Goal: Transaction & Acquisition: Purchase product/service

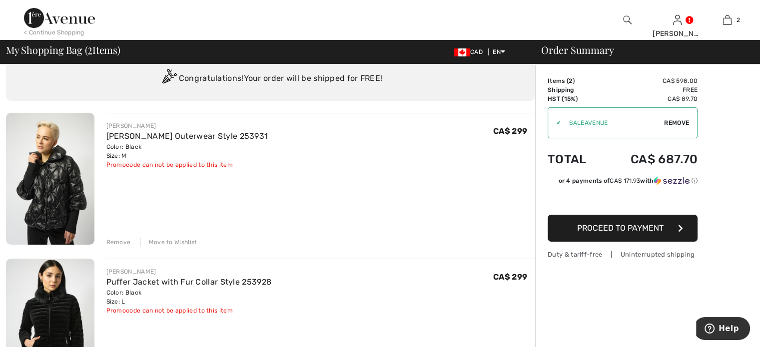
scroll to position [50, 0]
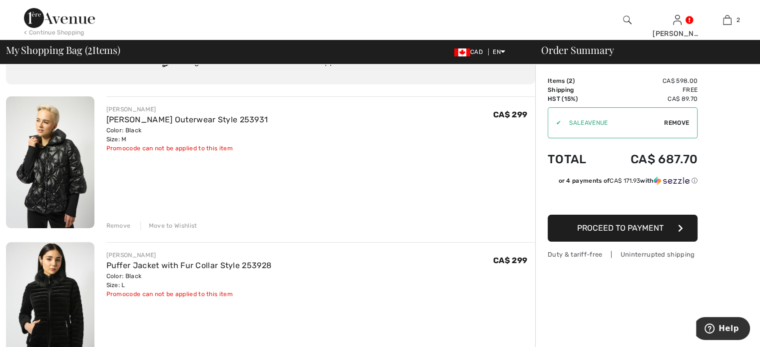
click at [129, 230] on div "Remove" at bounding box center [118, 225] width 24 height 9
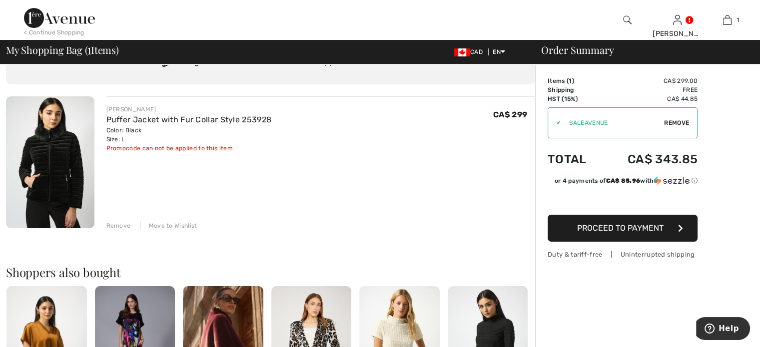
click at [129, 230] on div "Remove" at bounding box center [118, 225] width 24 height 9
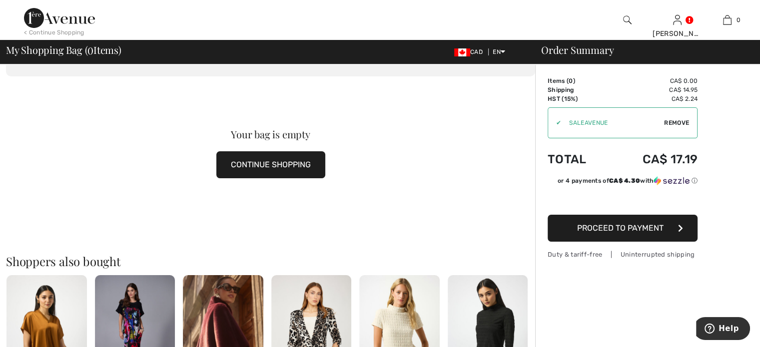
scroll to position [0, 0]
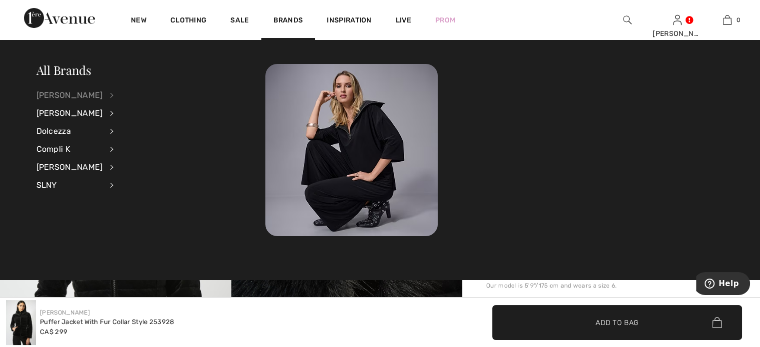
click at [81, 94] on div "[PERSON_NAME]" at bounding box center [69, 95] width 66 height 18
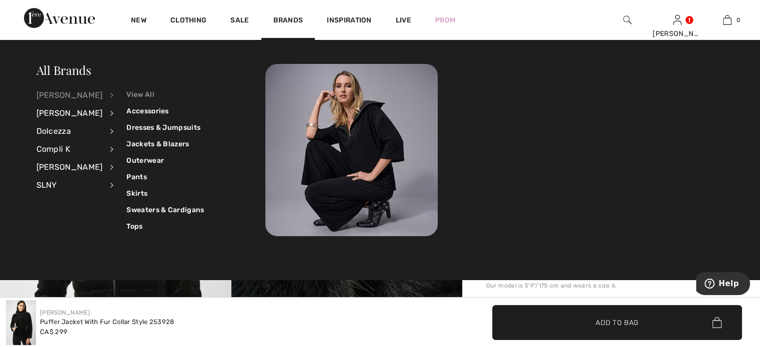
click at [152, 94] on link "View All" at bounding box center [164, 94] width 77 height 16
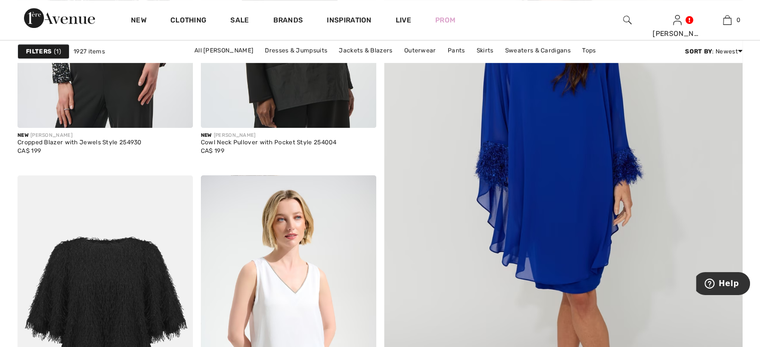
scroll to position [350, 0]
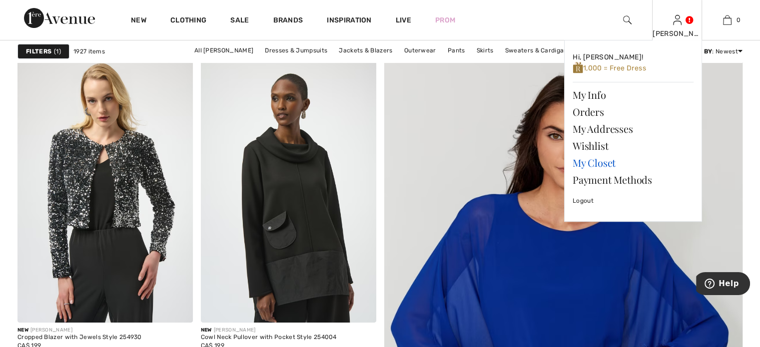
click at [601, 171] on link "My Closet" at bounding box center [633, 162] width 121 height 17
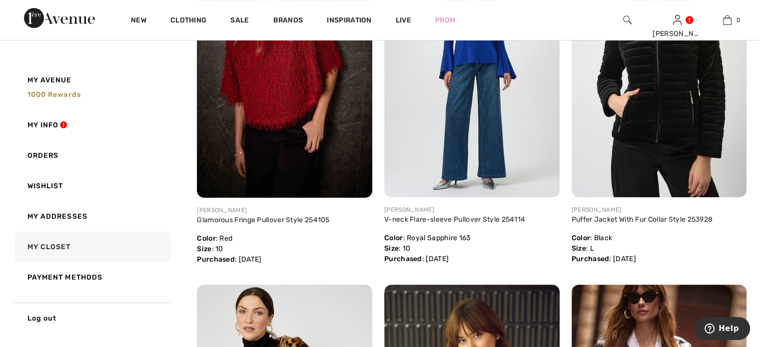
scroll to position [350, 0]
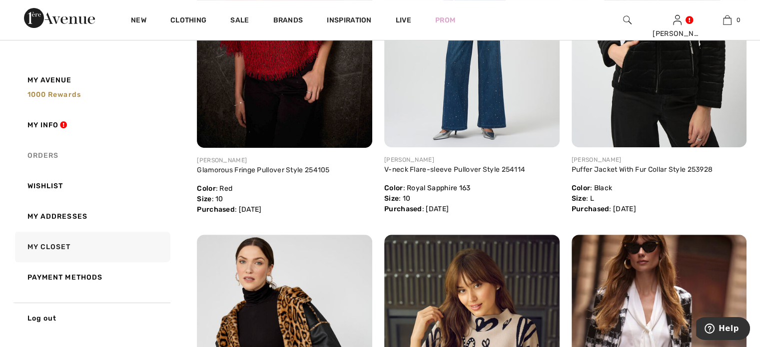
click at [60, 157] on link "Orders" at bounding box center [91, 155] width 157 height 30
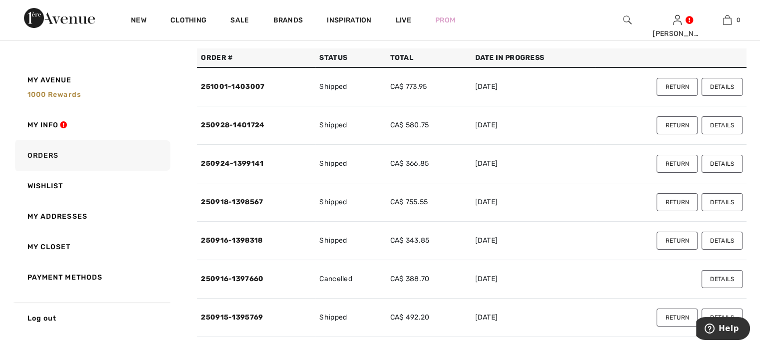
scroll to position [100, 0]
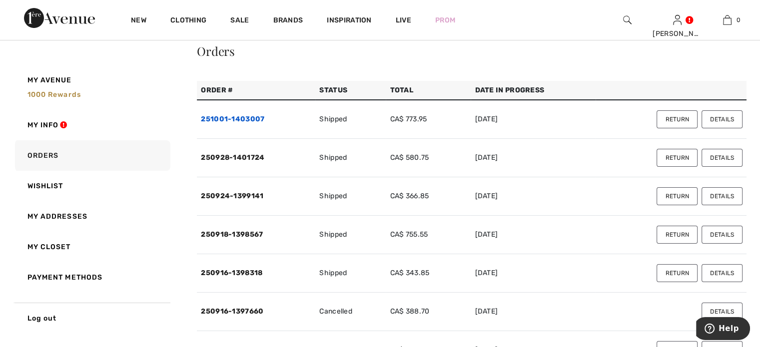
click at [262, 123] on link "251001-1403007" at bounding box center [232, 119] width 63 height 8
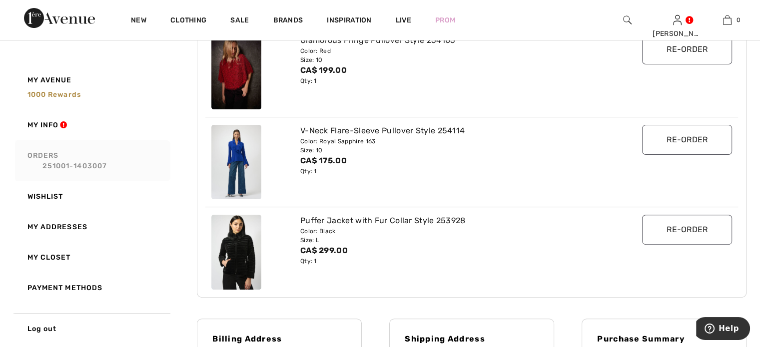
scroll to position [200, 0]
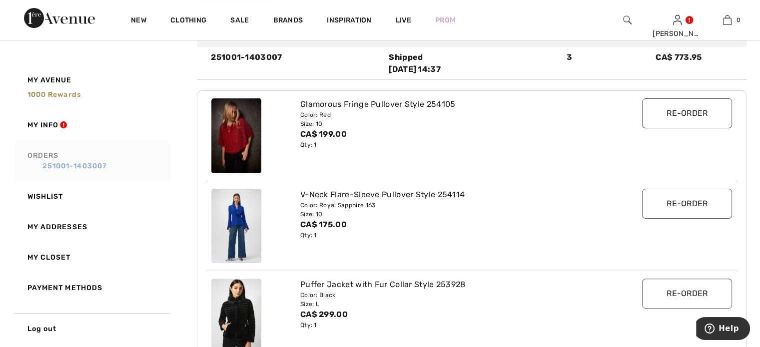
click at [56, 164] on link "251001-1403007" at bounding box center [97, 166] width 140 height 10
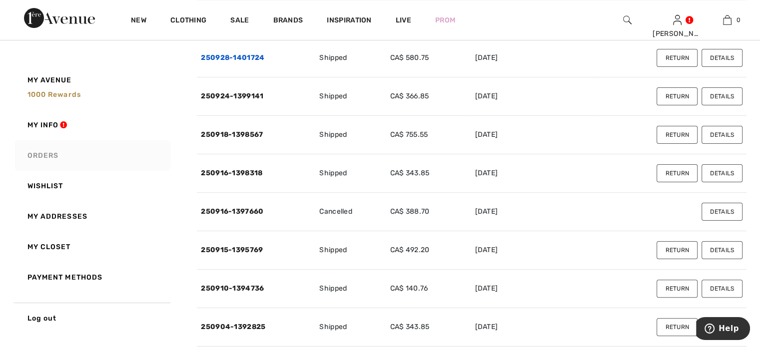
click at [256, 62] on link "250928-1401724" at bounding box center [232, 57] width 63 height 8
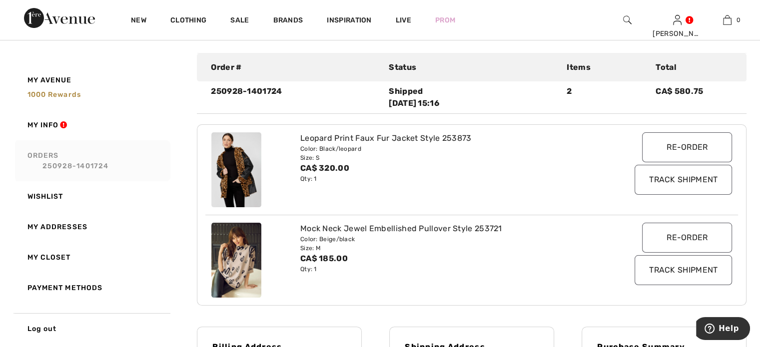
scroll to position [150, 0]
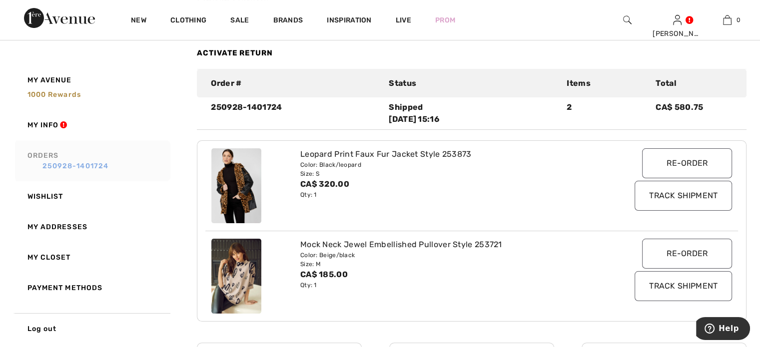
click at [62, 163] on link "250928-1401724" at bounding box center [97, 166] width 140 height 10
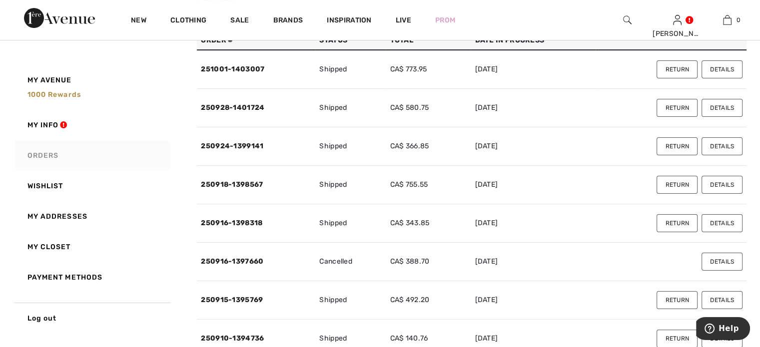
scroll to position [0, 0]
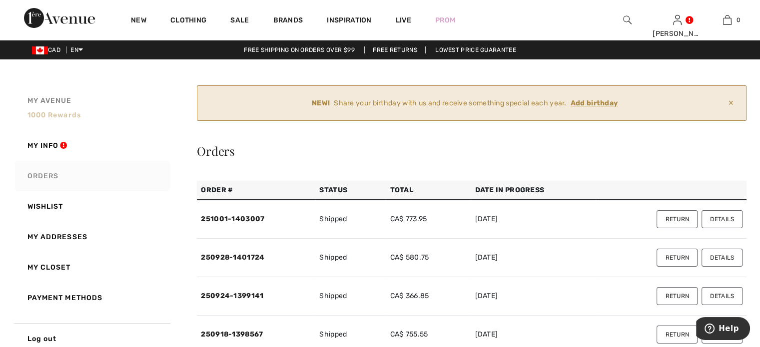
click at [64, 119] on span "1000 rewards" at bounding box center [53, 115] width 53 height 8
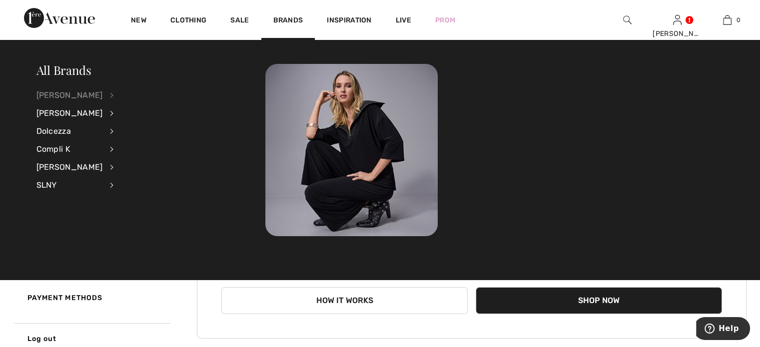
click at [70, 97] on div "[PERSON_NAME]" at bounding box center [69, 95] width 66 height 18
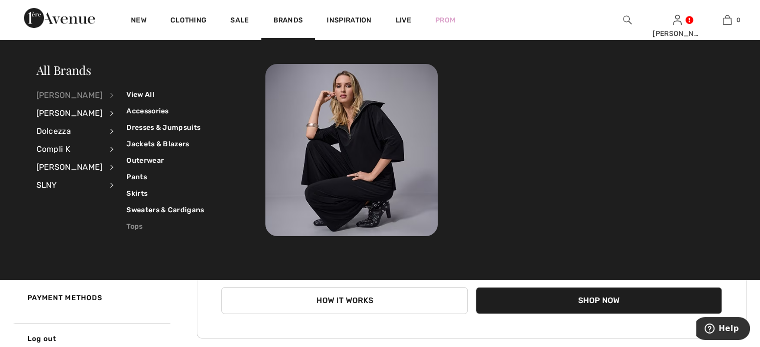
click at [144, 225] on link "Tops" at bounding box center [164, 226] width 77 height 16
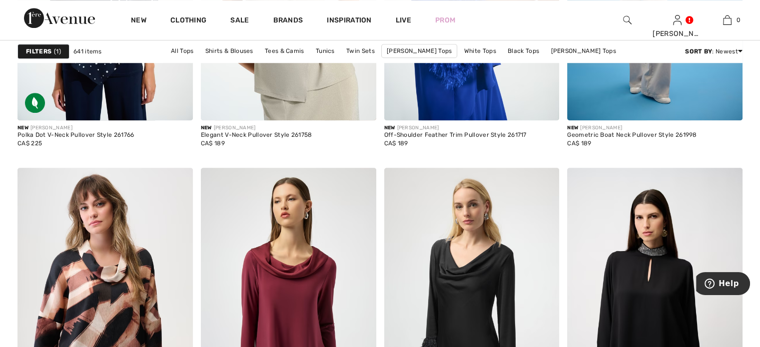
scroll to position [1150, 0]
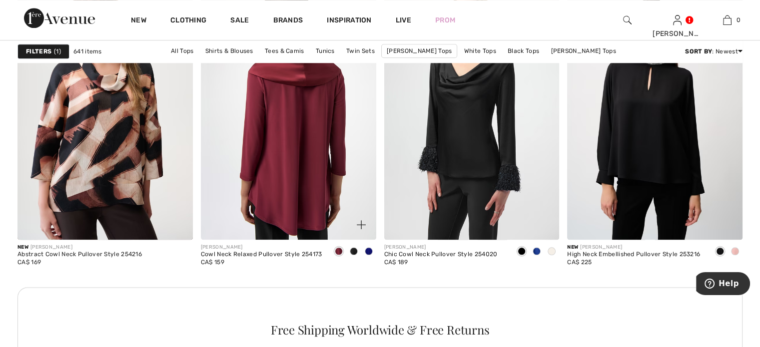
click at [325, 191] on img at bounding box center [288, 108] width 175 height 263
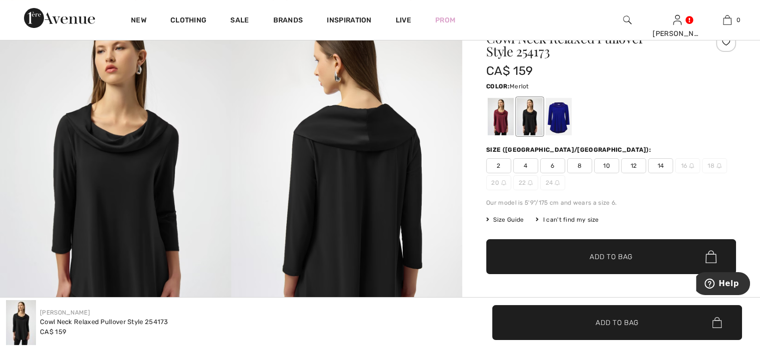
click at [511, 135] on div at bounding box center [501, 116] width 26 height 37
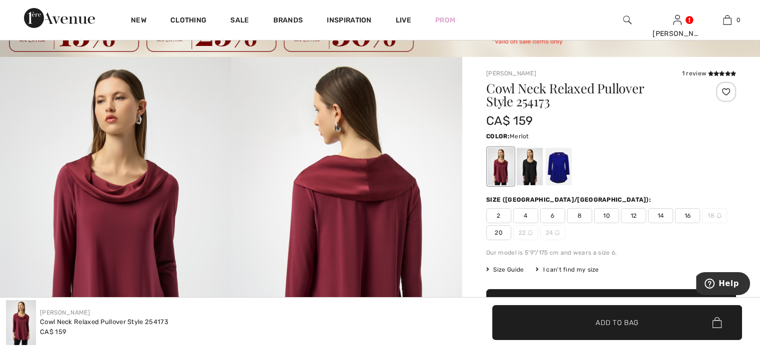
scroll to position [50, 0]
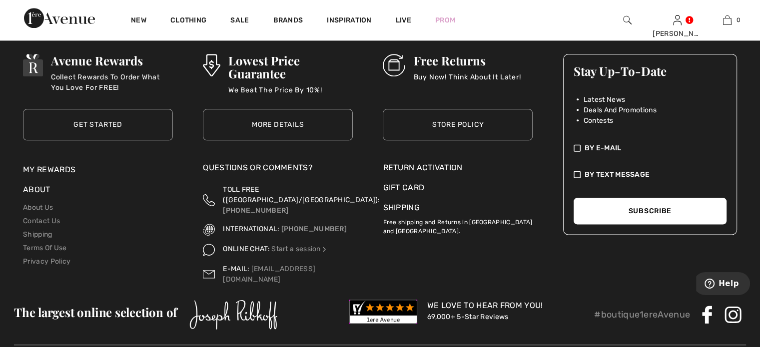
scroll to position [4898, 0]
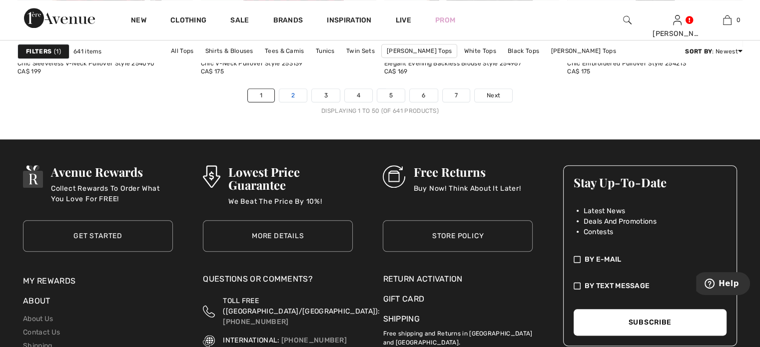
click at [279, 102] on link "2" at bounding box center [292, 95] width 27 height 13
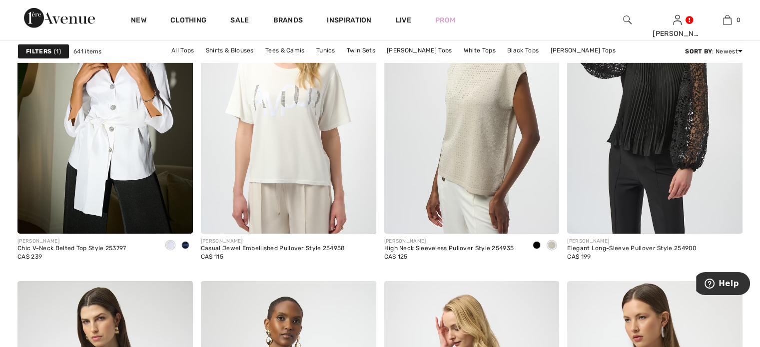
scroll to position [3299, 0]
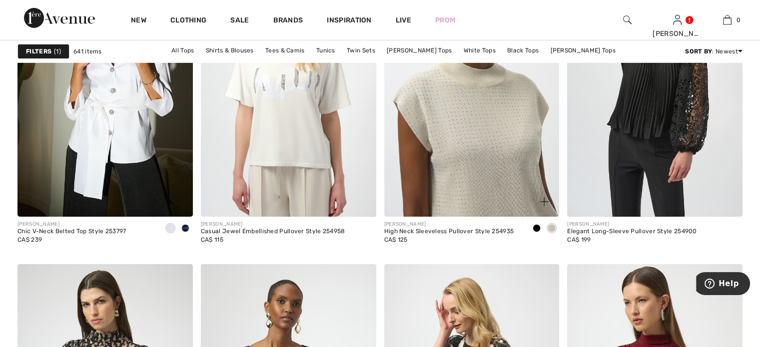
click at [483, 170] on img at bounding box center [471, 85] width 175 height 263
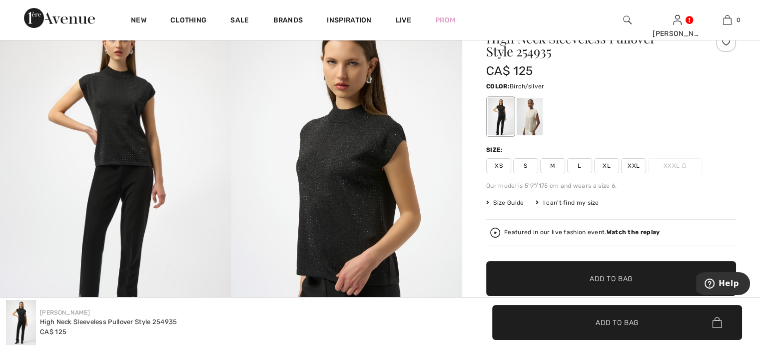
click at [540, 133] on div at bounding box center [530, 116] width 26 height 37
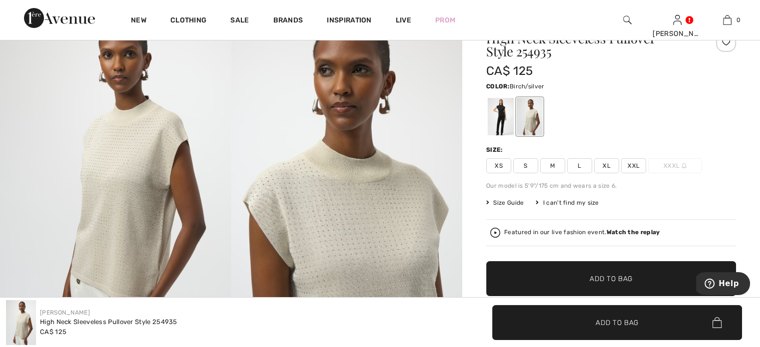
click at [366, 220] on img at bounding box center [346, 180] width 231 height 346
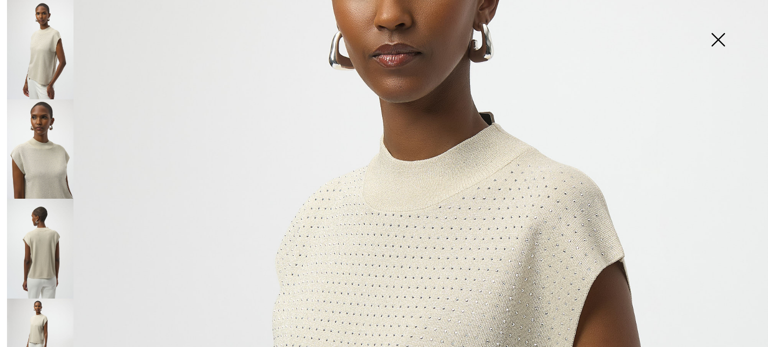
scroll to position [200, 0]
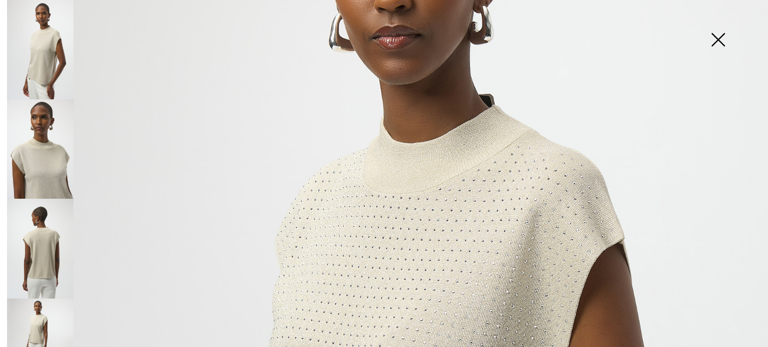
click at [716, 38] on img at bounding box center [718, 40] width 50 height 51
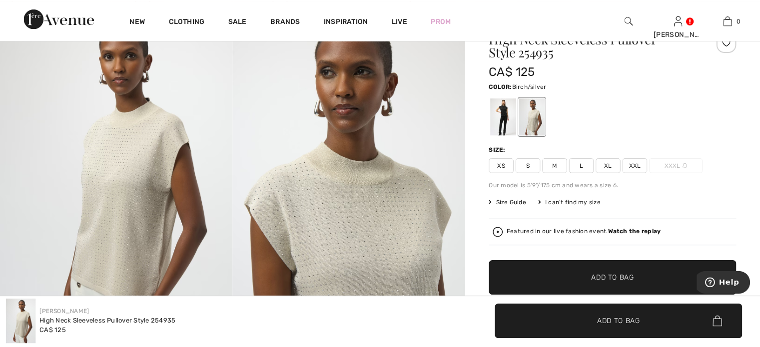
scroll to position [100, 0]
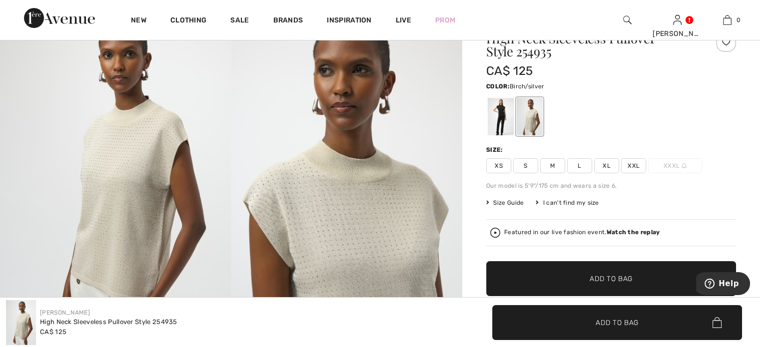
click at [543, 128] on div at bounding box center [530, 116] width 26 height 37
click at [565, 173] on span "M" at bounding box center [552, 165] width 25 height 15
click at [535, 315] on span "✔ Added to Bag Add to Bag" at bounding box center [617, 322] width 250 height 35
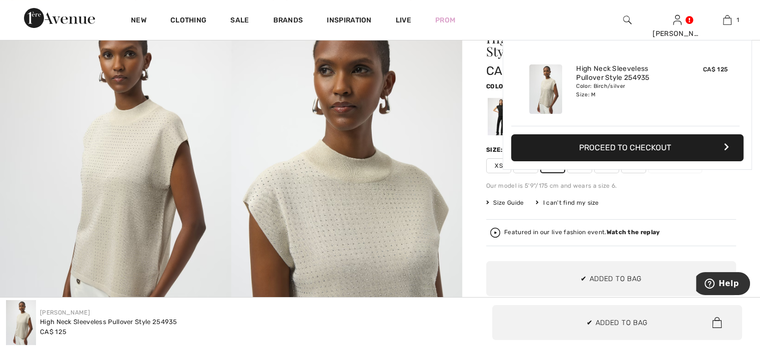
scroll to position [0, 0]
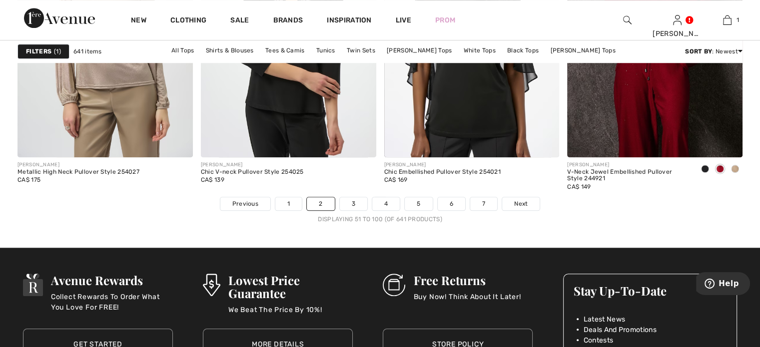
scroll to position [4698, 0]
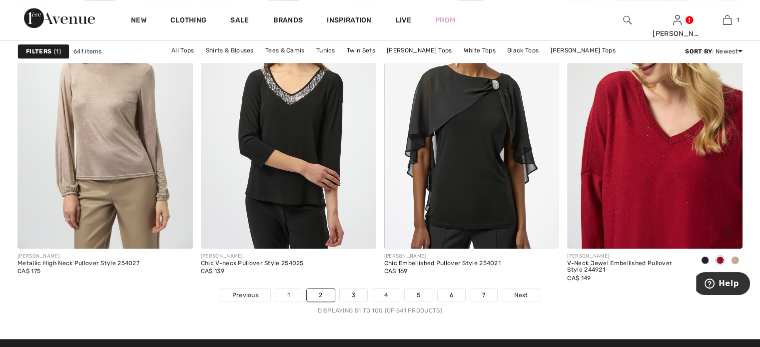
click at [654, 202] on img at bounding box center [654, 117] width 175 height 263
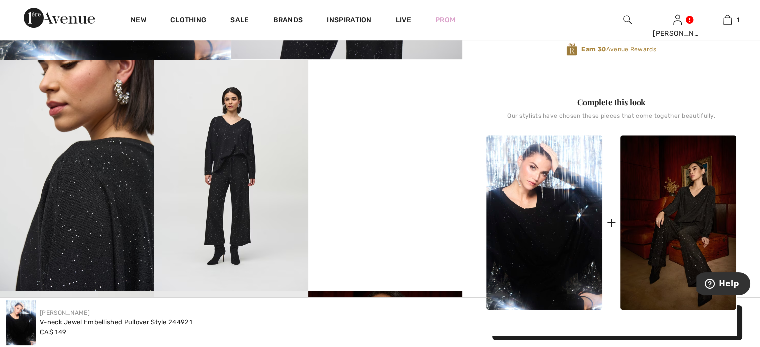
scroll to position [450, 0]
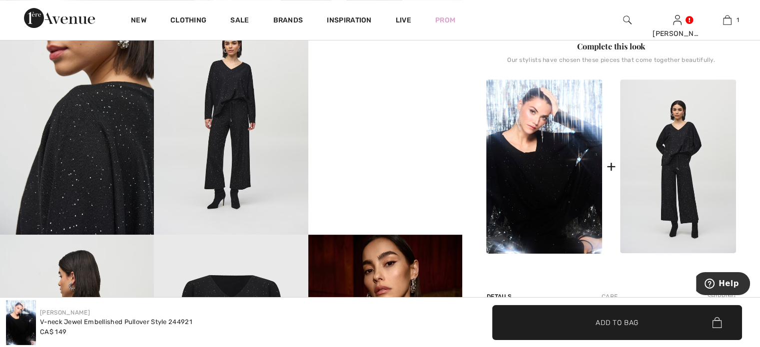
click at [673, 254] on img at bounding box center [678, 166] width 116 height 174
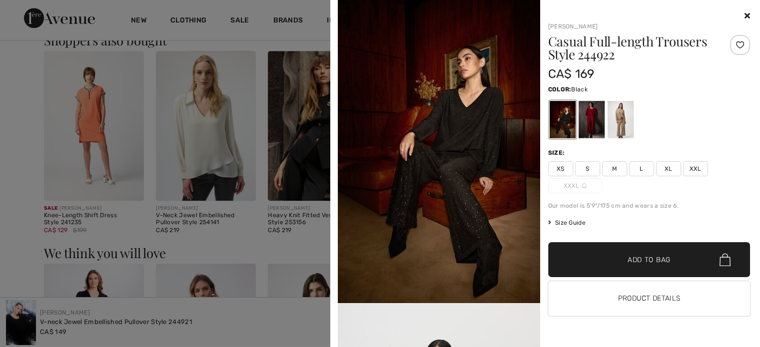
scroll to position [0, 0]
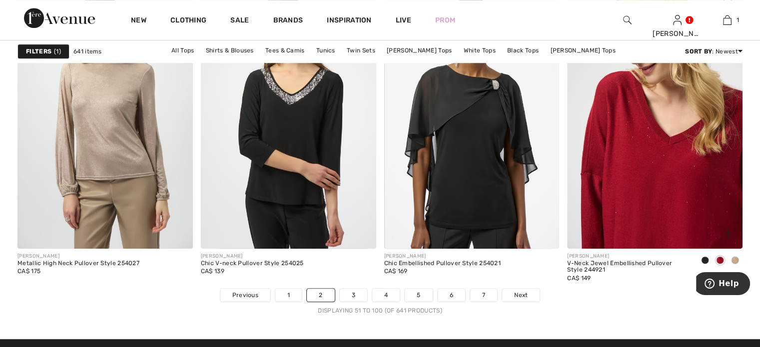
click at [694, 222] on img at bounding box center [654, 117] width 175 height 263
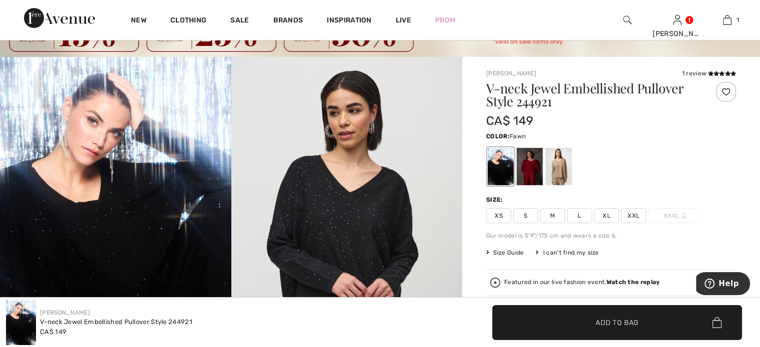
click at [571, 185] on div at bounding box center [559, 166] width 26 height 37
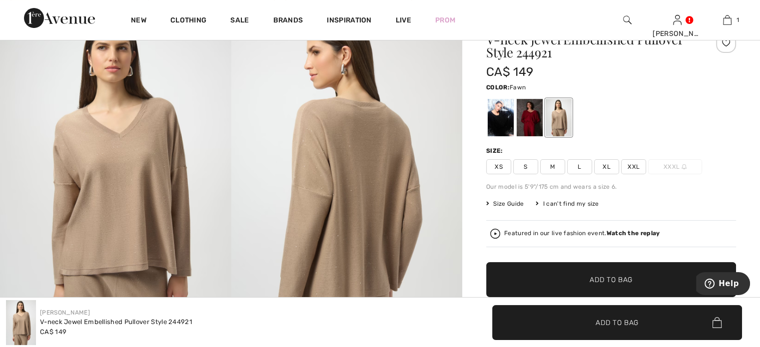
scroll to position [50, 0]
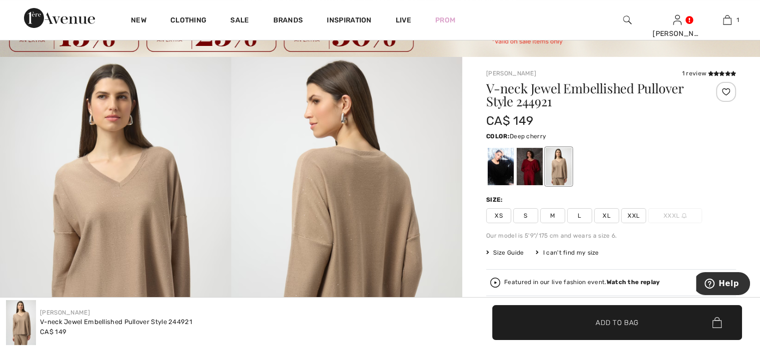
click at [540, 183] on div at bounding box center [530, 166] width 26 height 37
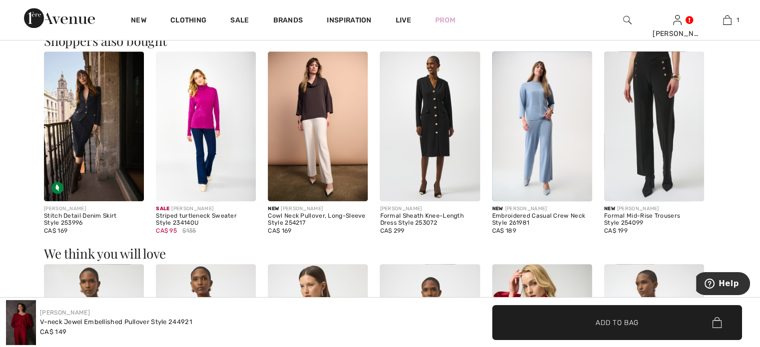
scroll to position [950, 0]
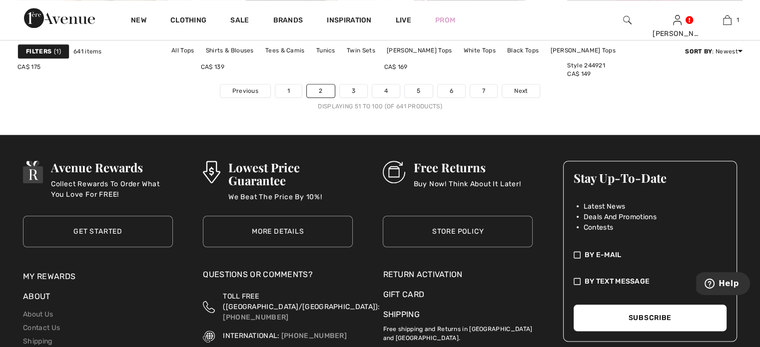
scroll to position [4898, 0]
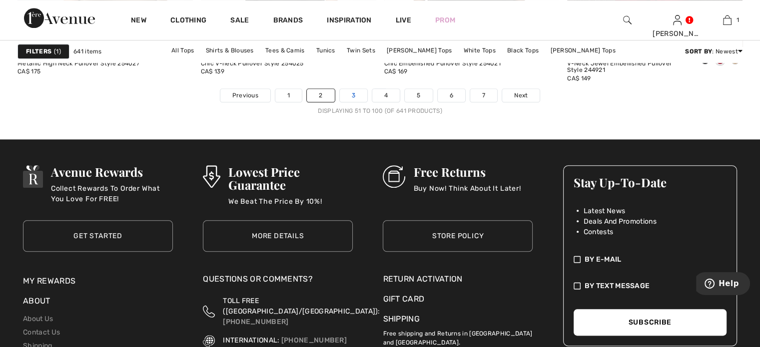
click at [340, 102] on link "3" at bounding box center [353, 95] width 27 height 13
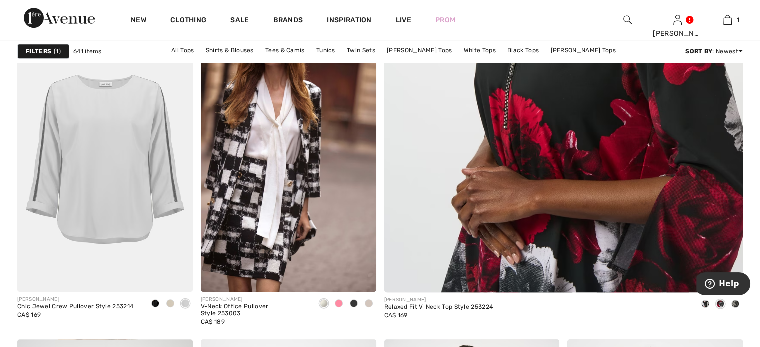
scroll to position [500, 0]
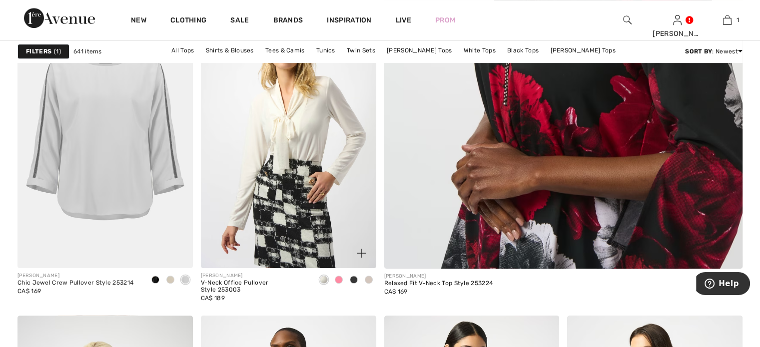
click at [277, 185] on img at bounding box center [288, 136] width 175 height 263
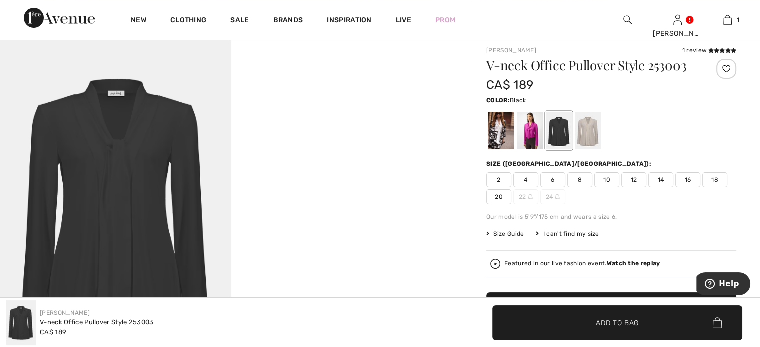
scroll to position [50, 0]
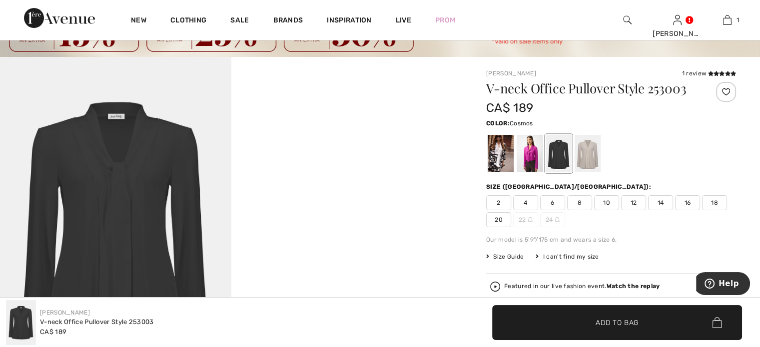
click at [543, 172] on div at bounding box center [530, 153] width 26 height 37
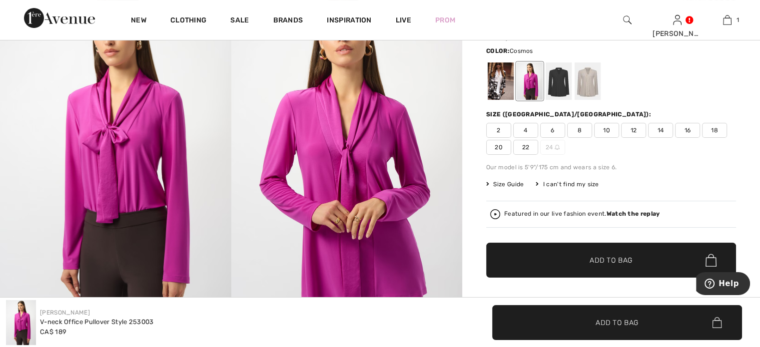
scroll to position [100, 0]
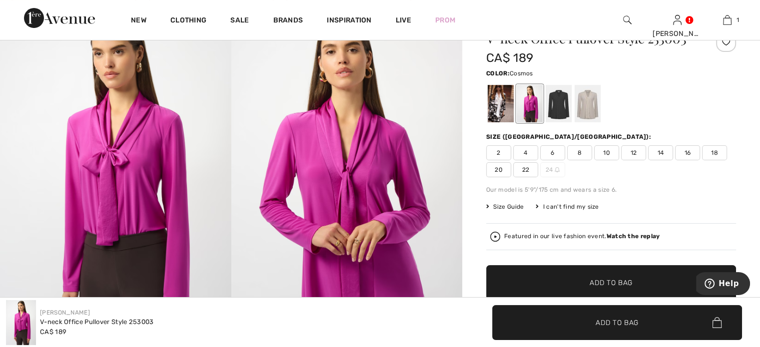
click at [619, 160] on span "10" at bounding box center [606, 152] width 25 height 15
click at [576, 325] on span "✔ Added to Bag" at bounding box center [602, 322] width 61 height 10
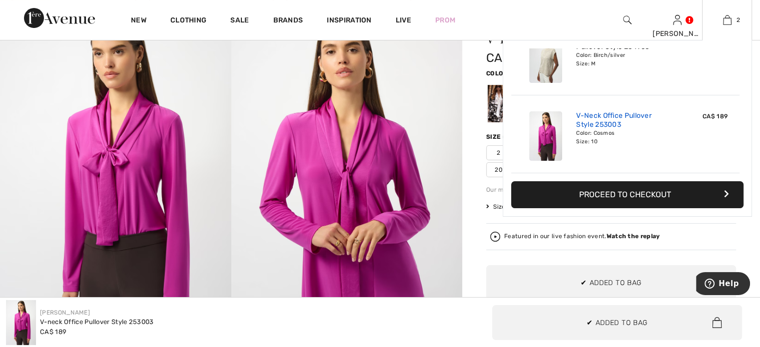
scroll to position [0, 0]
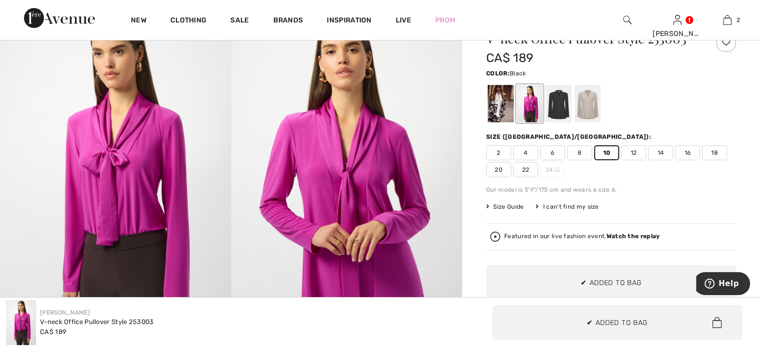
click at [572, 122] on div at bounding box center [559, 103] width 26 height 37
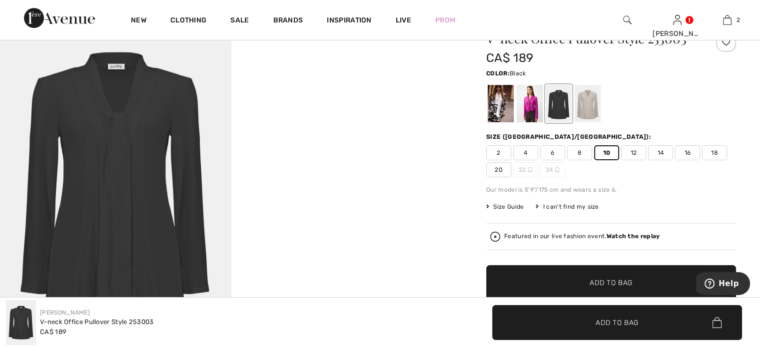
click at [596, 322] on span "Add to Bag" at bounding box center [617, 322] width 43 height 10
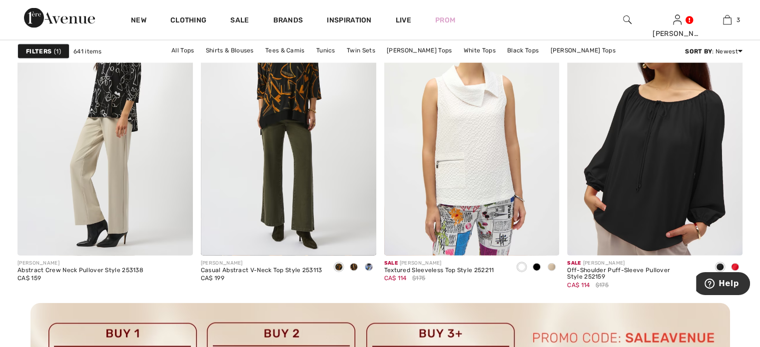
scroll to position [2199, 0]
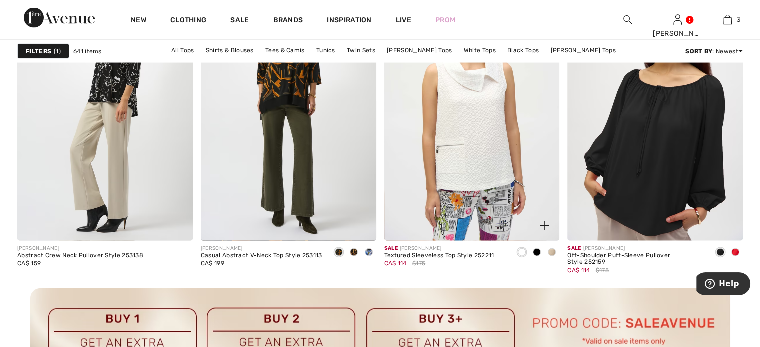
click at [549, 256] on span at bounding box center [552, 252] width 8 height 8
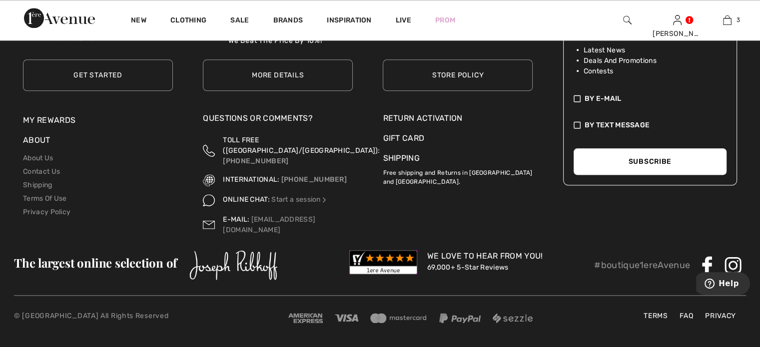
scroll to position [4848, 0]
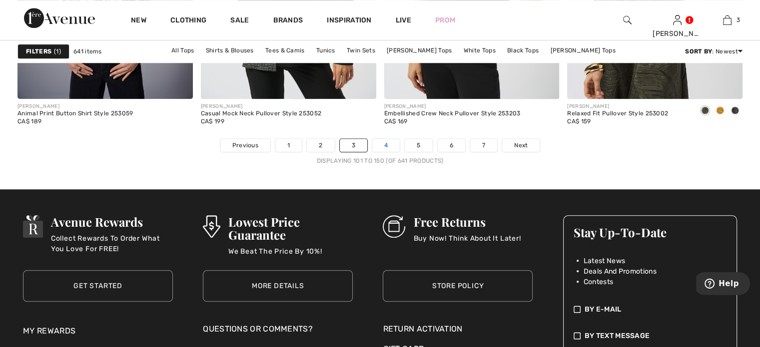
click at [385, 152] on link "4" at bounding box center [385, 145] width 27 height 13
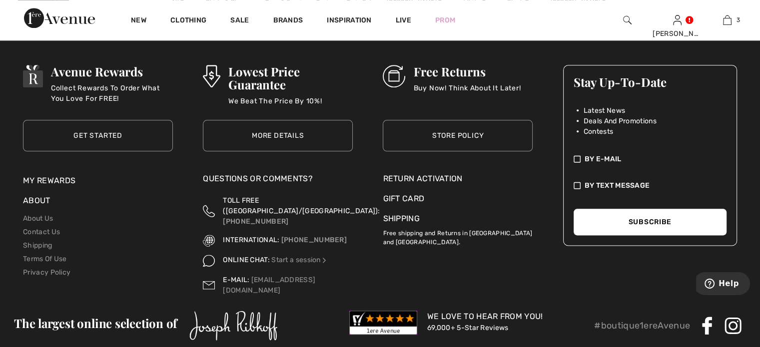
scroll to position [4898, 0]
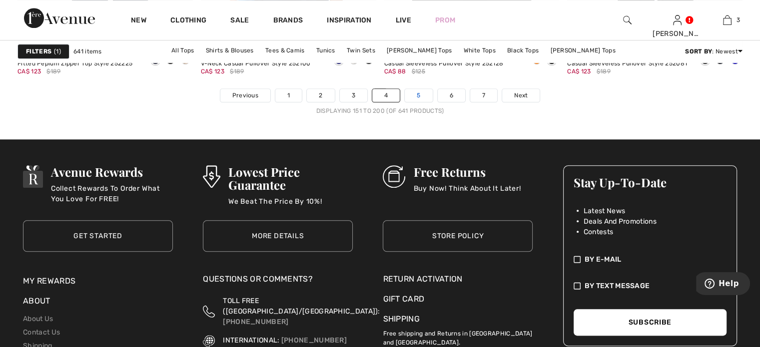
click at [432, 102] on link "5" at bounding box center [418, 95] width 27 height 13
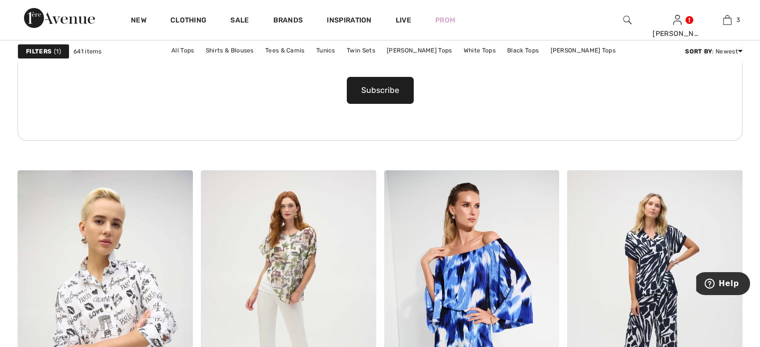
scroll to position [3899, 0]
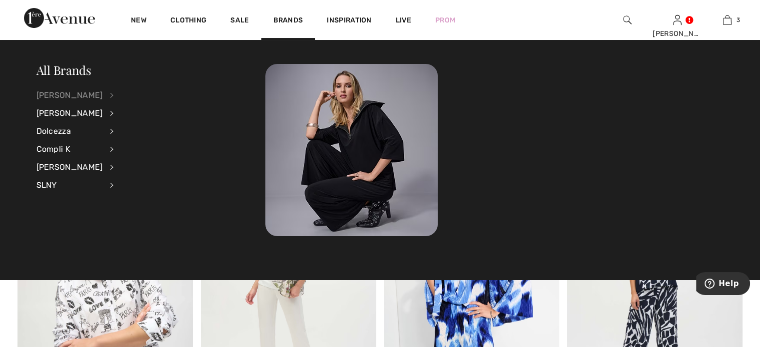
click at [52, 99] on div "[PERSON_NAME]" at bounding box center [69, 95] width 66 height 18
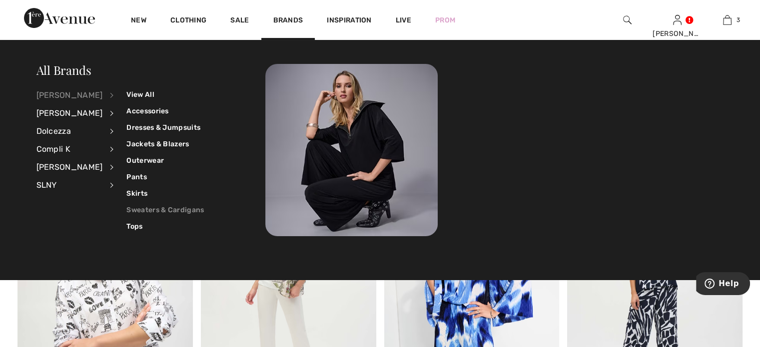
click at [152, 208] on link "Sweaters & Cardigans" at bounding box center [164, 210] width 77 height 16
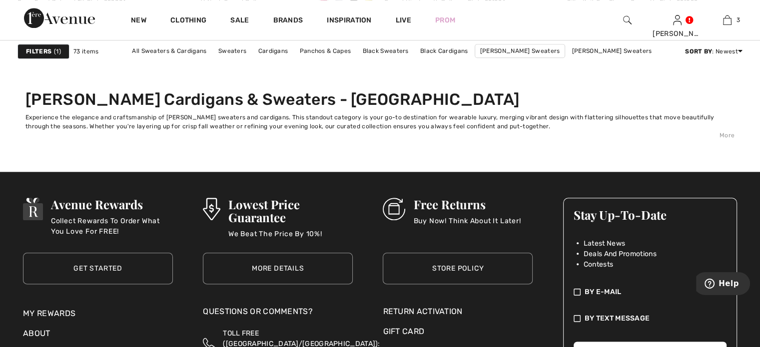
scroll to position [4898, 0]
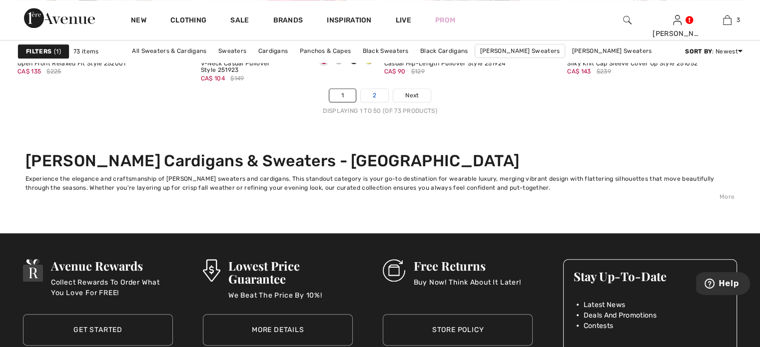
click at [370, 102] on link "2" at bounding box center [374, 95] width 27 height 13
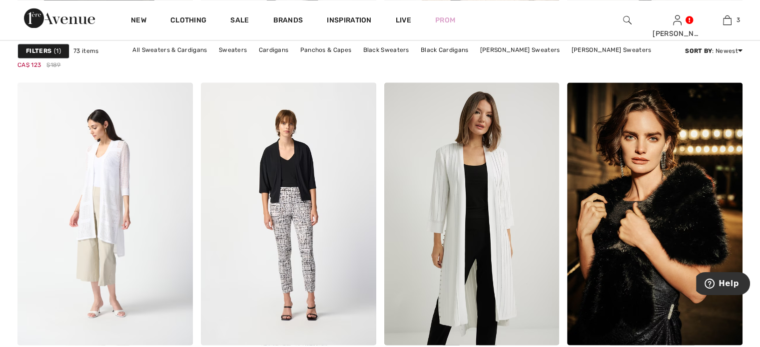
scroll to position [1649, 0]
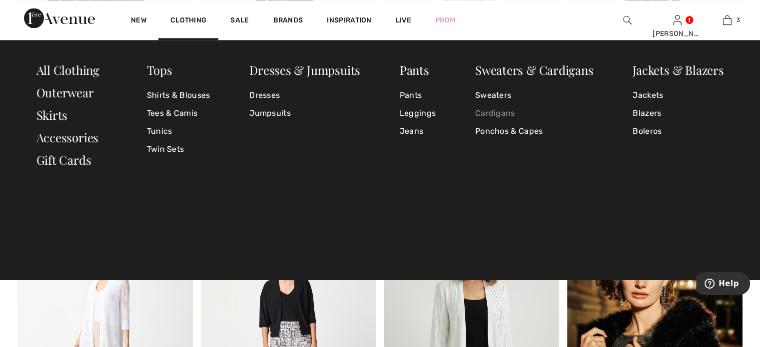
click at [492, 113] on link "Cardigans" at bounding box center [534, 113] width 118 height 18
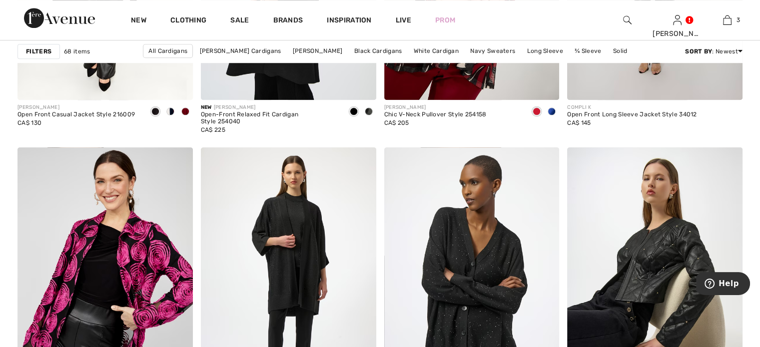
scroll to position [1100, 0]
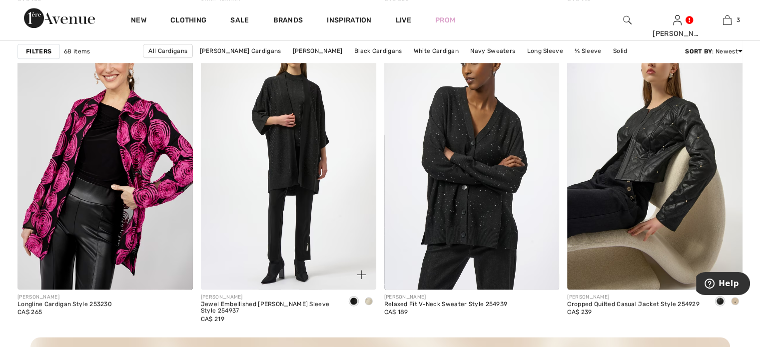
click at [366, 305] on span at bounding box center [369, 301] width 8 height 8
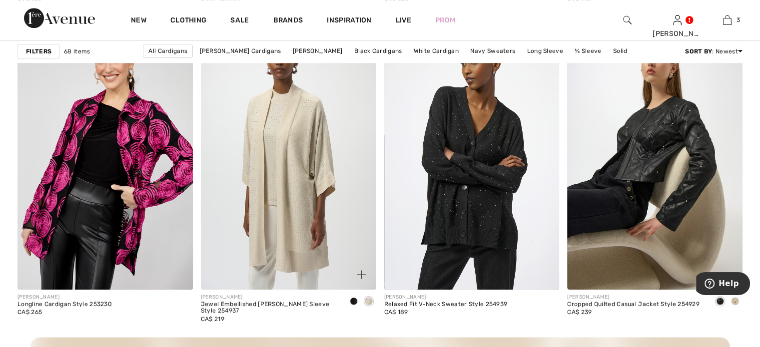
click at [315, 222] on img at bounding box center [288, 157] width 175 height 263
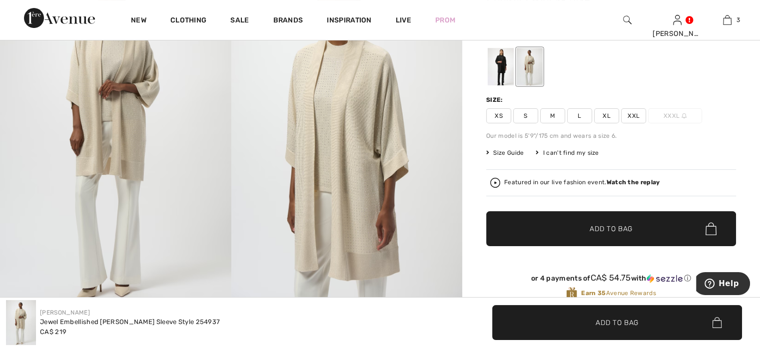
scroll to position [100, 0]
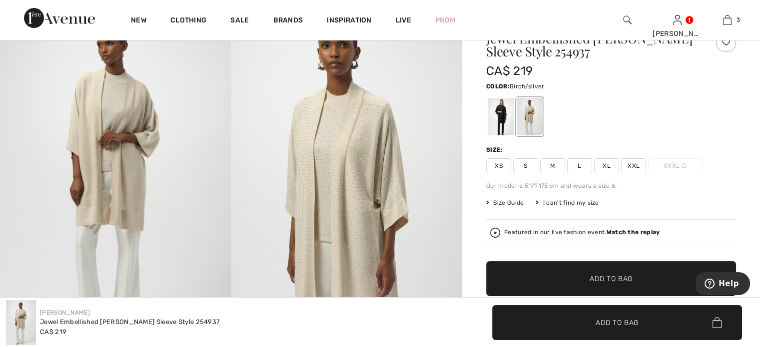
click at [543, 125] on div at bounding box center [530, 116] width 26 height 37
click at [538, 173] on span "S" at bounding box center [525, 165] width 25 height 15
click at [524, 311] on span "✔ Added to Bag Add to Bag" at bounding box center [617, 322] width 250 height 35
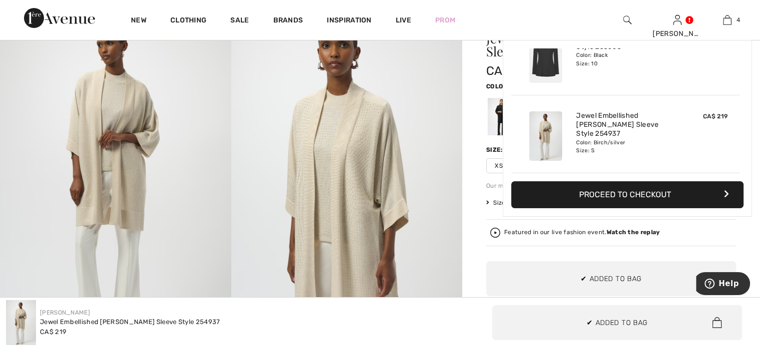
scroll to position [256, 0]
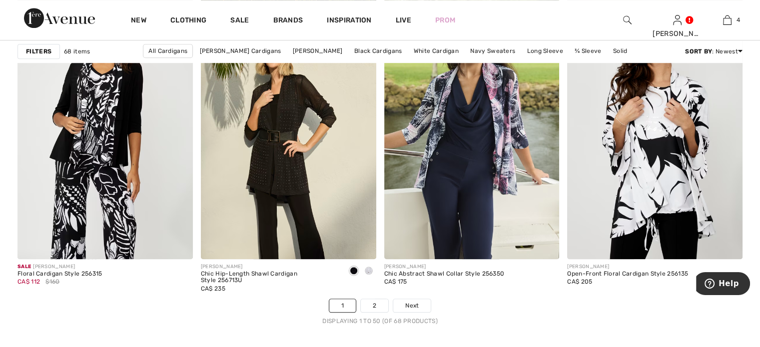
scroll to position [4748, 0]
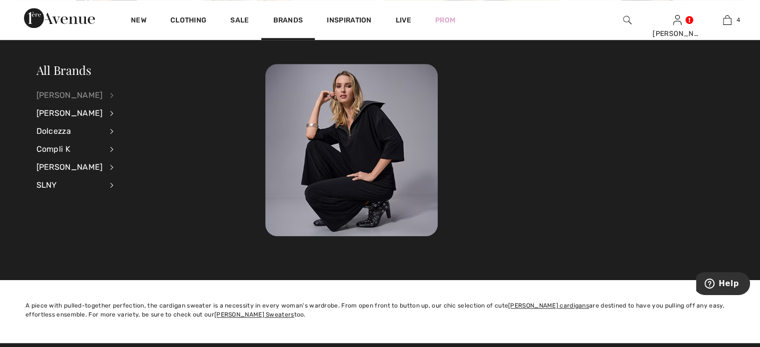
click at [79, 95] on div "[PERSON_NAME]" at bounding box center [69, 95] width 66 height 18
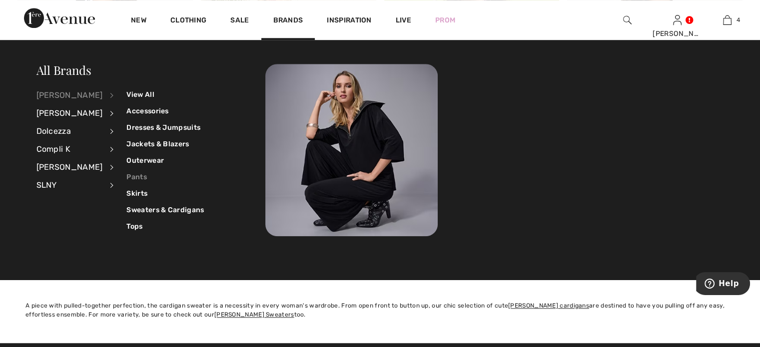
click at [148, 174] on link "Pants" at bounding box center [164, 177] width 77 height 16
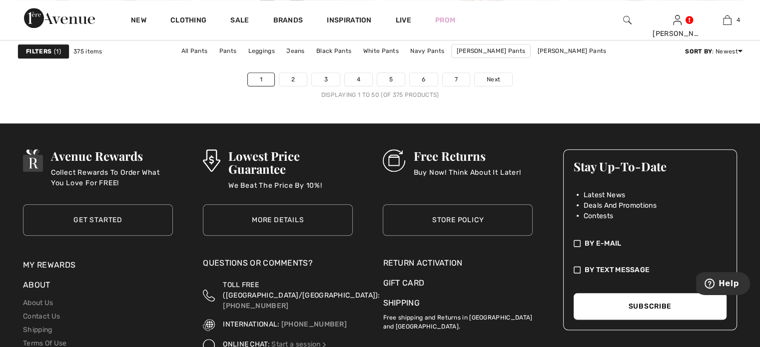
scroll to position [4748, 0]
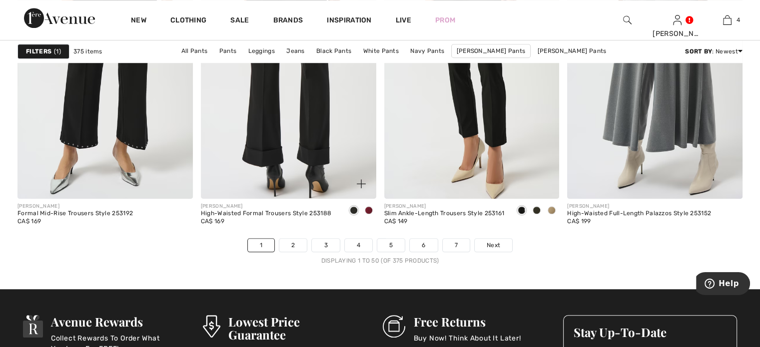
click at [290, 179] on img at bounding box center [288, 67] width 175 height 263
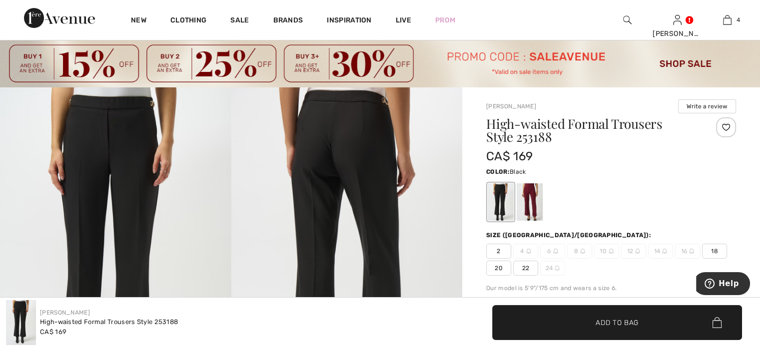
scroll to position [100, 0]
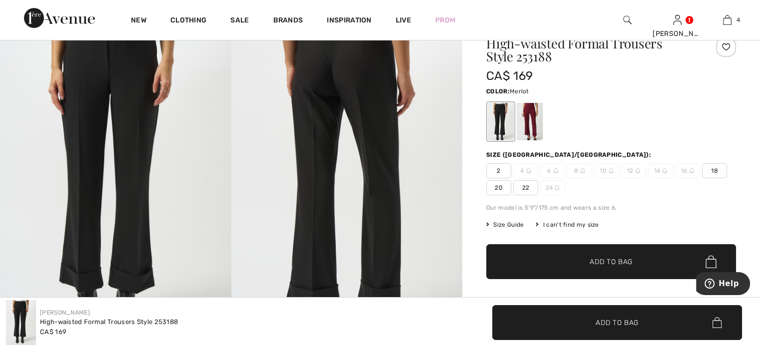
click at [543, 136] on div at bounding box center [530, 121] width 26 height 37
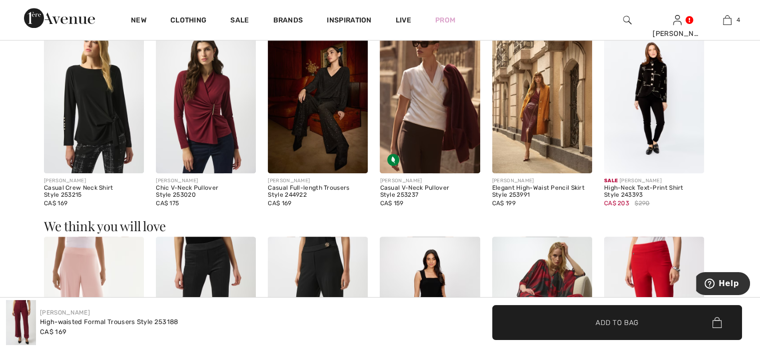
scroll to position [1100, 0]
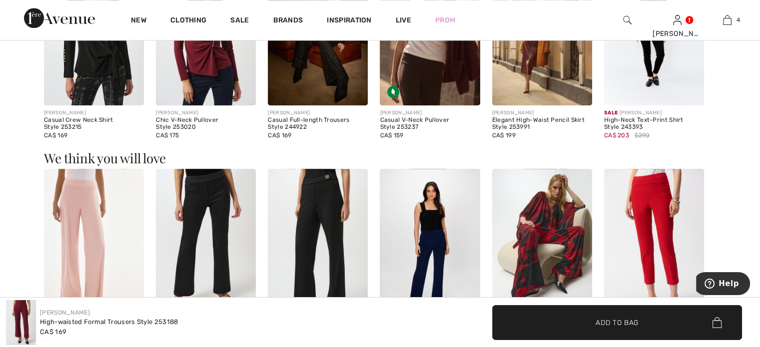
click at [202, 105] on img at bounding box center [206, 31] width 100 height 150
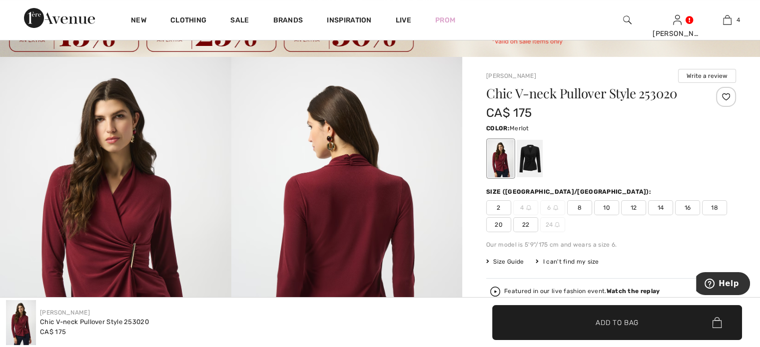
scroll to position [100, 0]
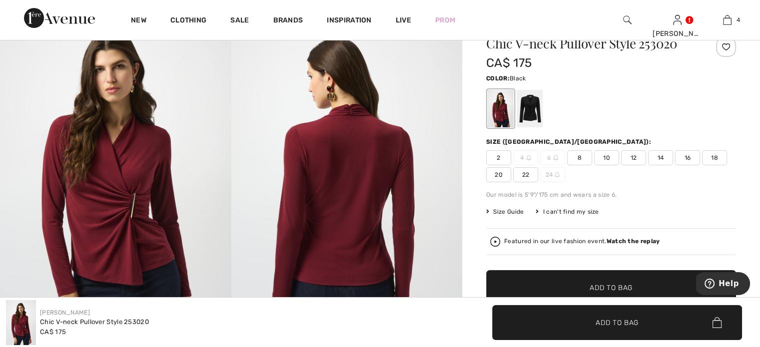
click at [542, 127] on div at bounding box center [530, 108] width 26 height 37
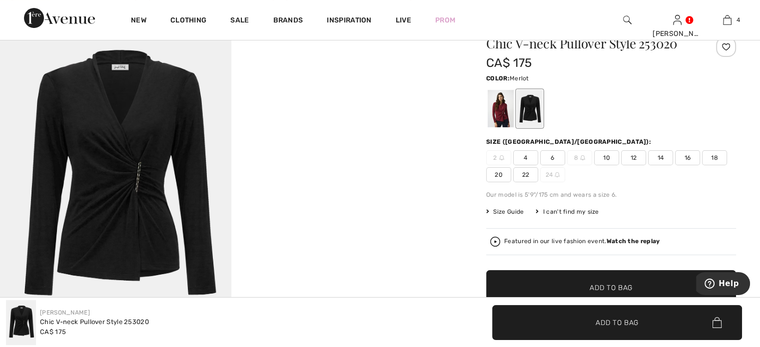
click at [511, 127] on div at bounding box center [501, 108] width 26 height 37
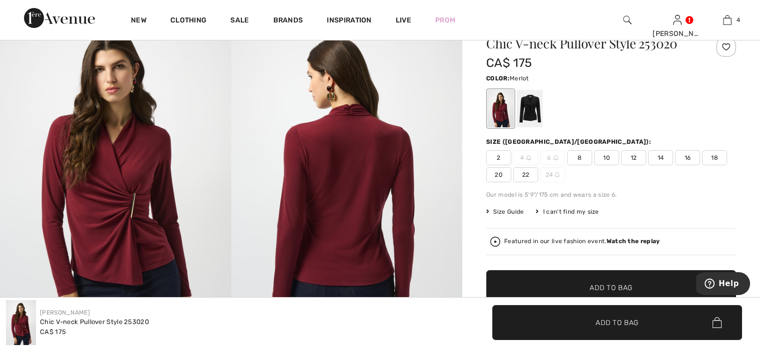
click at [619, 165] on span "10" at bounding box center [606, 157] width 25 height 15
click at [580, 319] on span "✔ Added to Bag" at bounding box center [602, 322] width 61 height 10
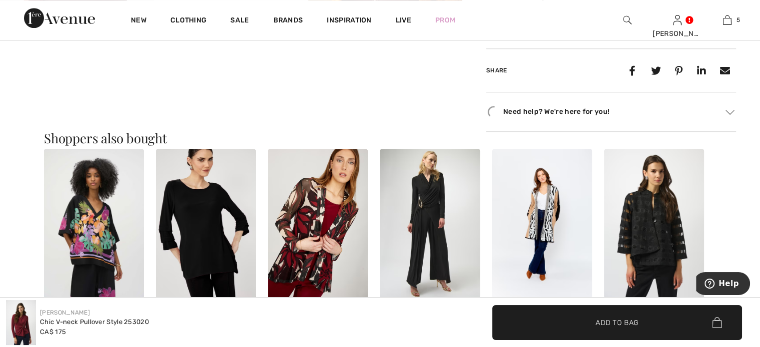
scroll to position [600, 0]
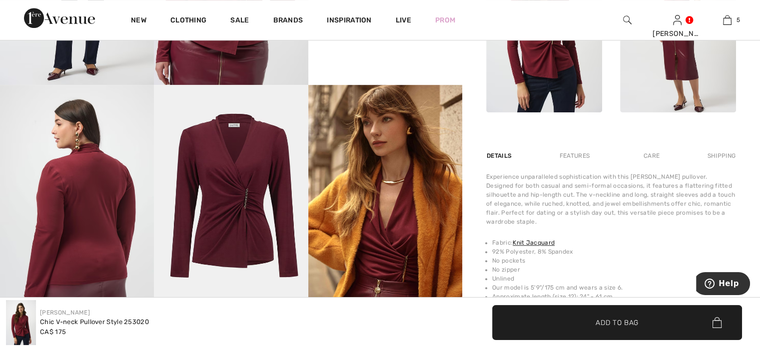
click at [689, 113] on img at bounding box center [678, 26] width 116 height 174
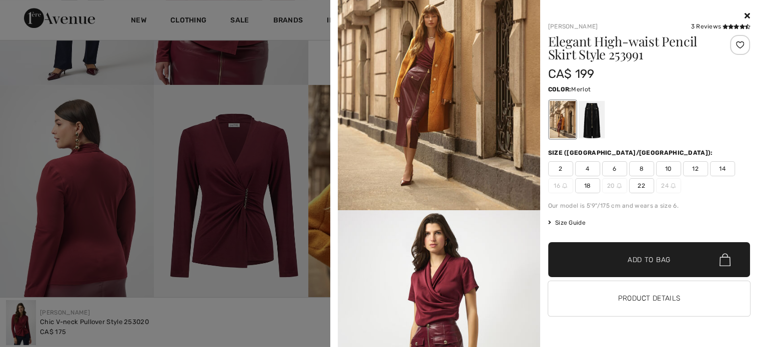
scroll to position [150, 0]
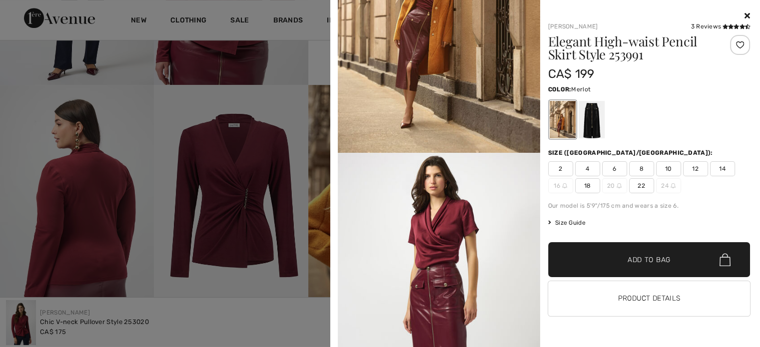
click at [666, 161] on span "10" at bounding box center [668, 168] width 25 height 15
click at [637, 263] on span "Add to Bag" at bounding box center [649, 260] width 43 height 10
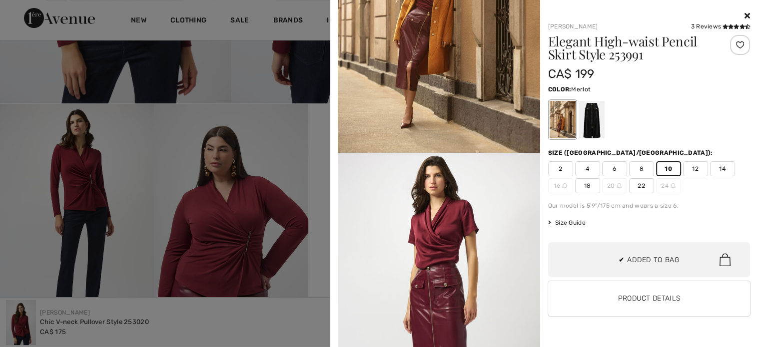
scroll to position [447, 0]
click at [0, 189] on div at bounding box center [380, 173] width 760 height 347
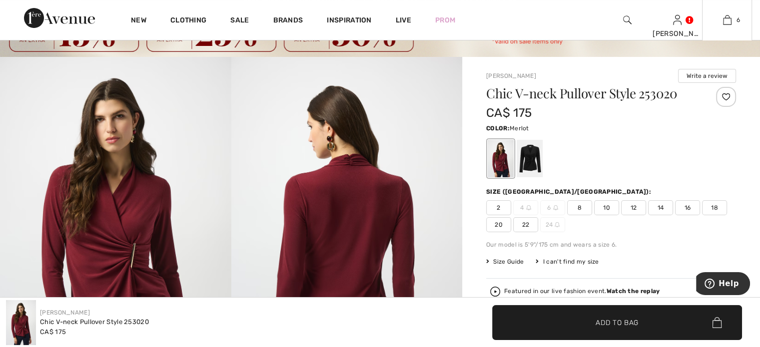
scroll to position [0, 0]
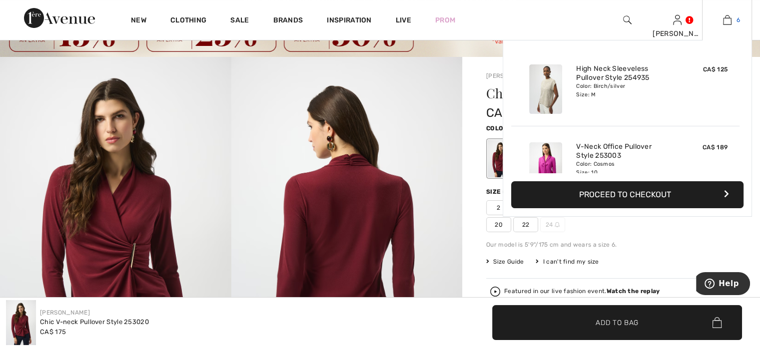
click at [723, 18] on img at bounding box center [727, 20] width 8 height 12
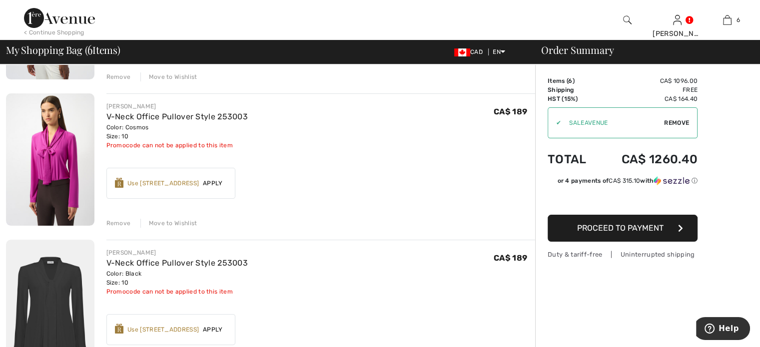
scroll to position [200, 0]
click at [126, 227] on div "Remove" at bounding box center [118, 222] width 24 height 9
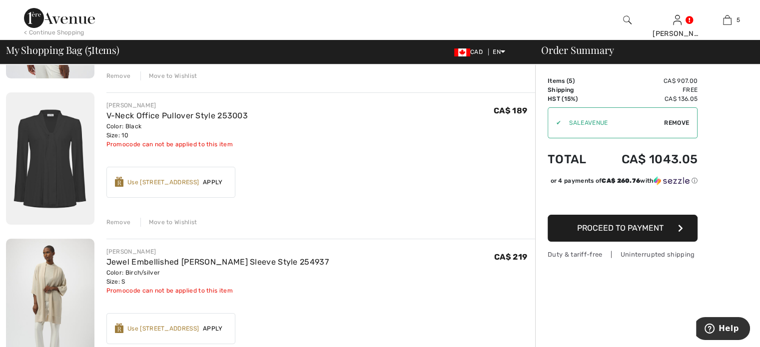
click at [126, 227] on div "Remove" at bounding box center [118, 222] width 24 height 9
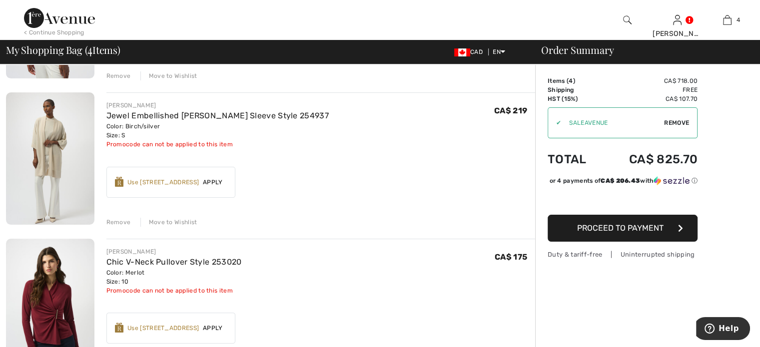
scroll to position [150, 0]
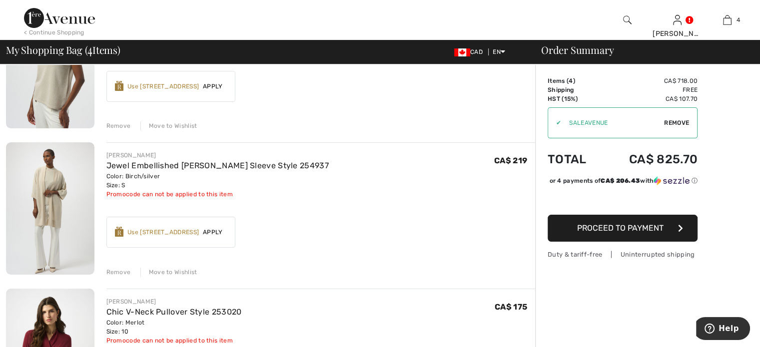
click at [128, 130] on div "Remove" at bounding box center [118, 125] width 24 height 9
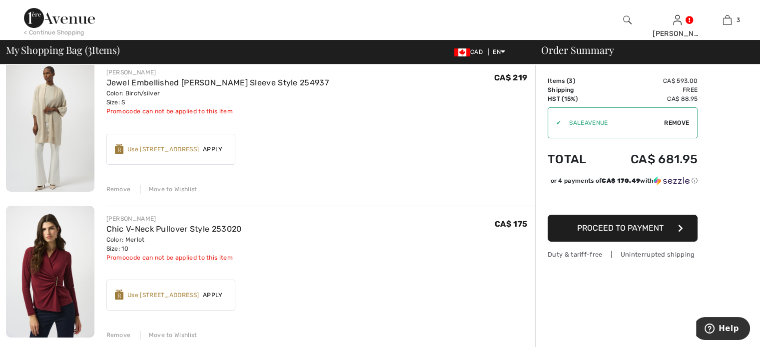
scroll to position [130, 0]
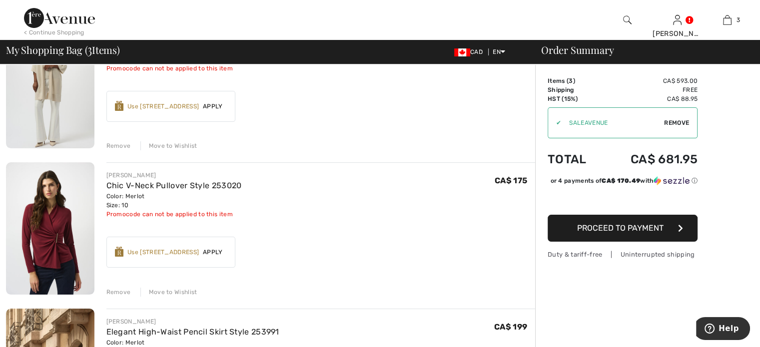
click at [121, 150] on div "Remove" at bounding box center [118, 145] width 24 height 9
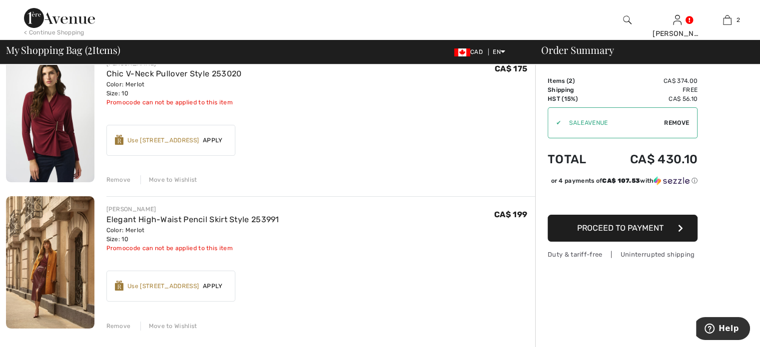
scroll to position [0, 0]
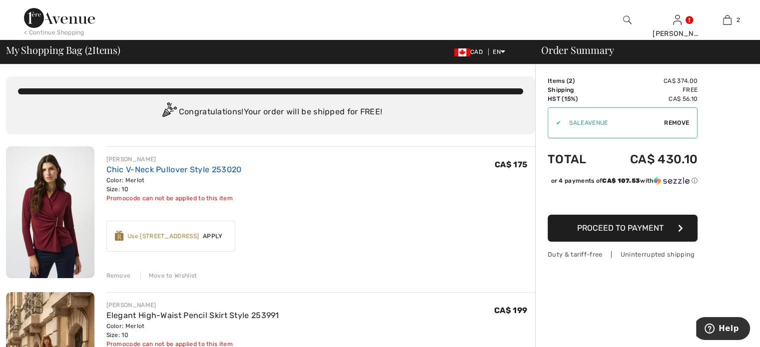
click at [194, 174] on link "Chic V-Neck Pullover Style 253020" at bounding box center [173, 169] width 135 height 9
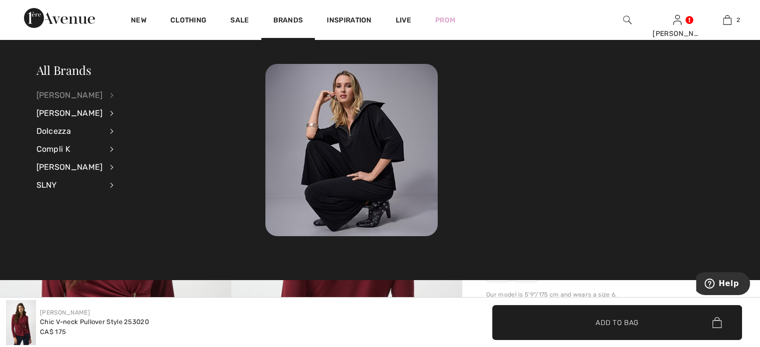
click at [79, 94] on div "[PERSON_NAME]" at bounding box center [69, 95] width 66 height 18
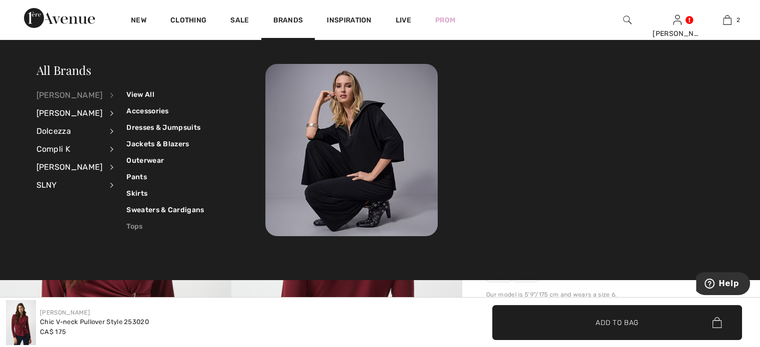
click at [145, 226] on link "Tops" at bounding box center [164, 226] width 77 height 16
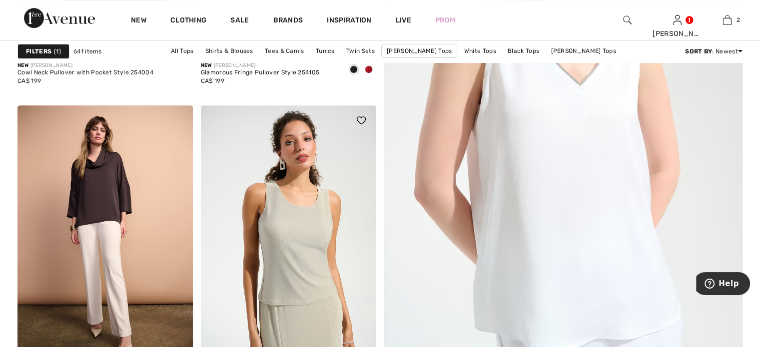
scroll to position [150, 0]
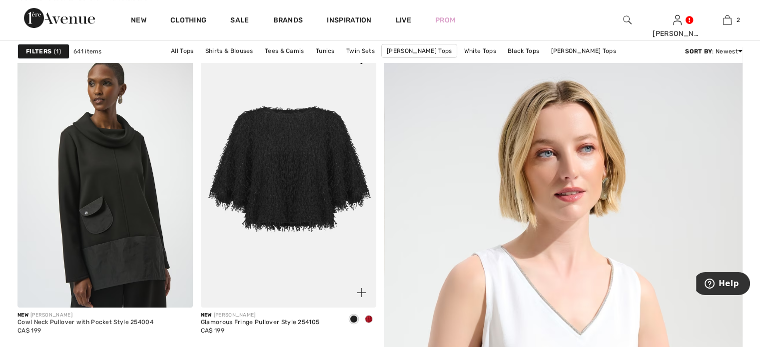
click at [270, 212] on img at bounding box center [288, 176] width 175 height 263
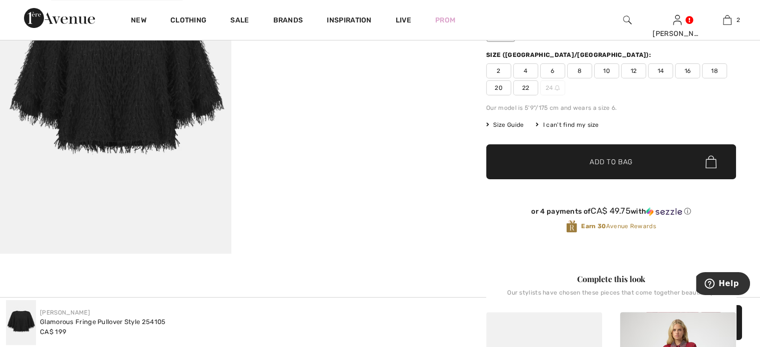
scroll to position [100, 0]
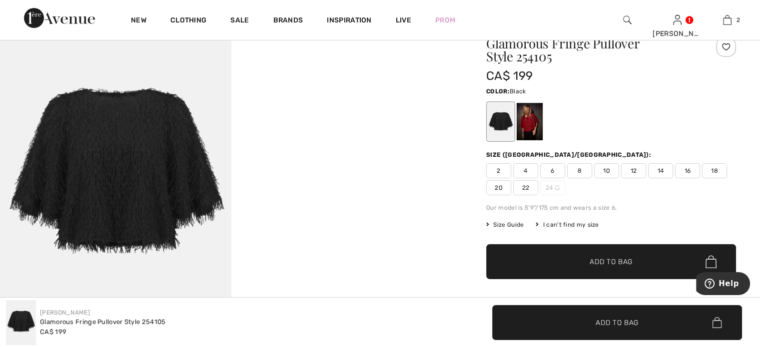
click at [514, 139] on div at bounding box center [501, 121] width 26 height 37
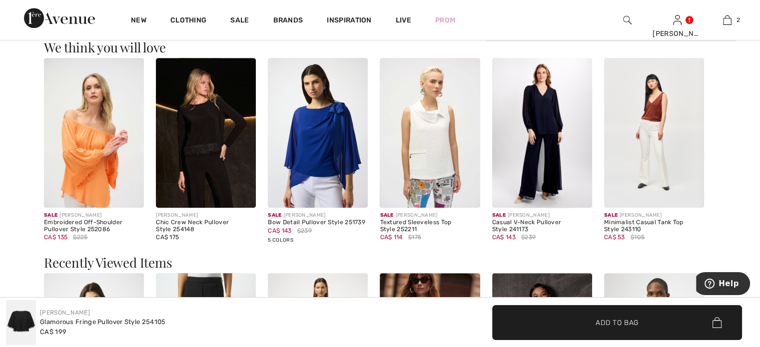
scroll to position [1050, 0]
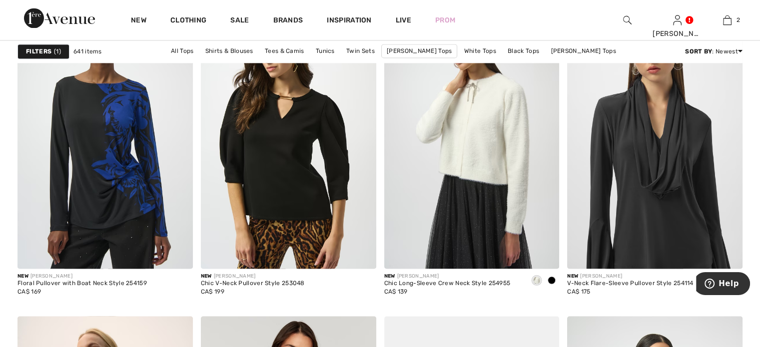
scroll to position [1599, 0]
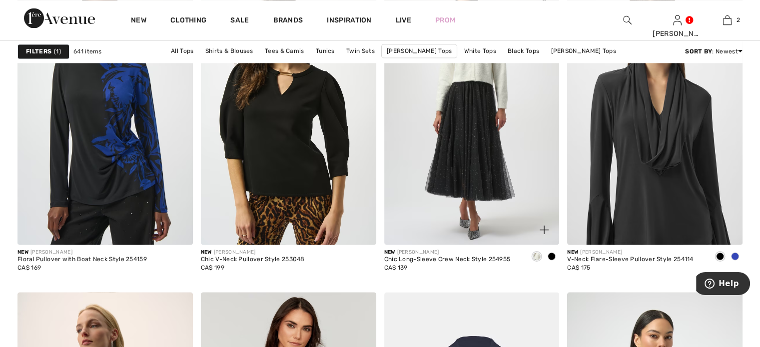
click at [461, 167] on img at bounding box center [471, 113] width 175 height 263
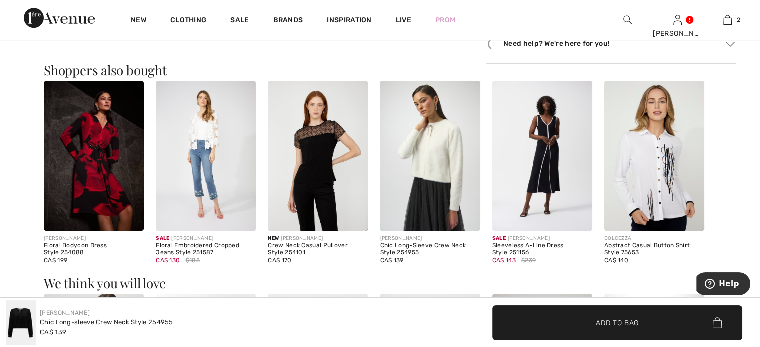
scroll to position [650, 0]
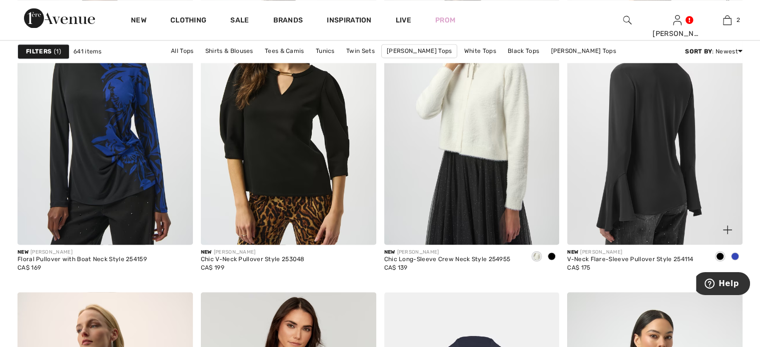
click at [671, 186] on img at bounding box center [654, 113] width 175 height 263
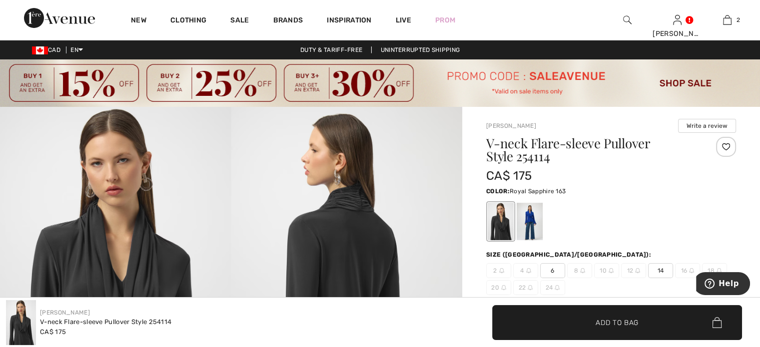
click at [543, 235] on div at bounding box center [530, 221] width 26 height 37
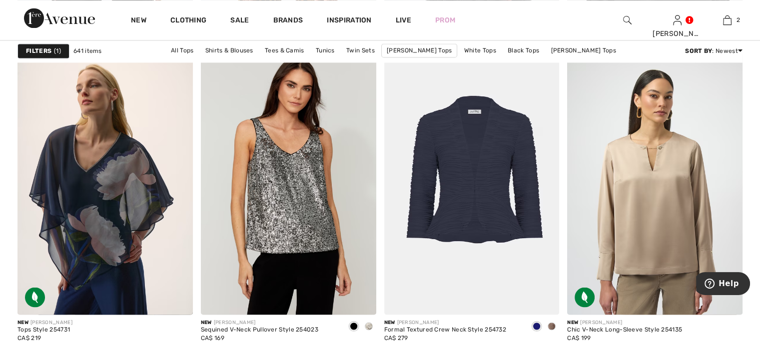
scroll to position [1899, 0]
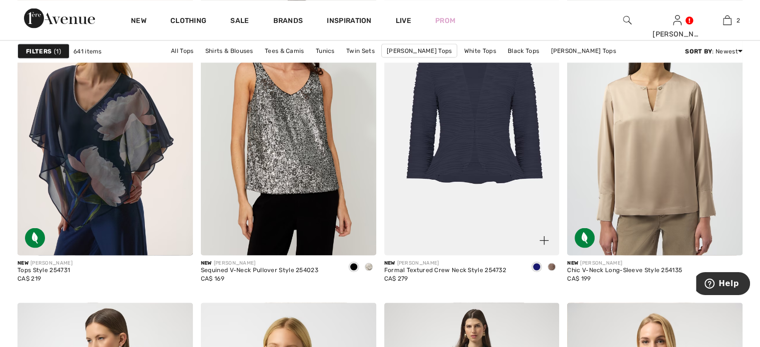
click at [491, 195] on img at bounding box center [471, 124] width 175 height 263
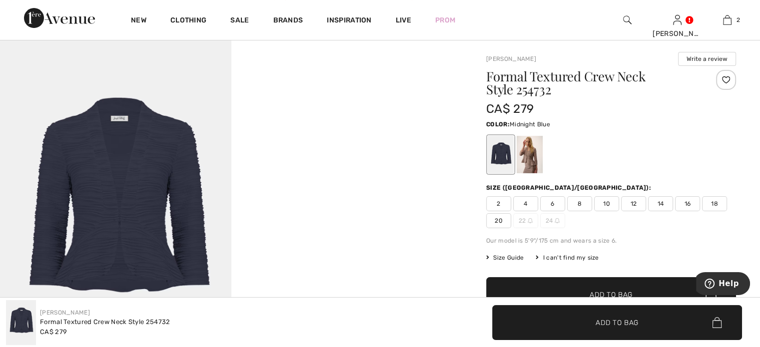
scroll to position [50, 0]
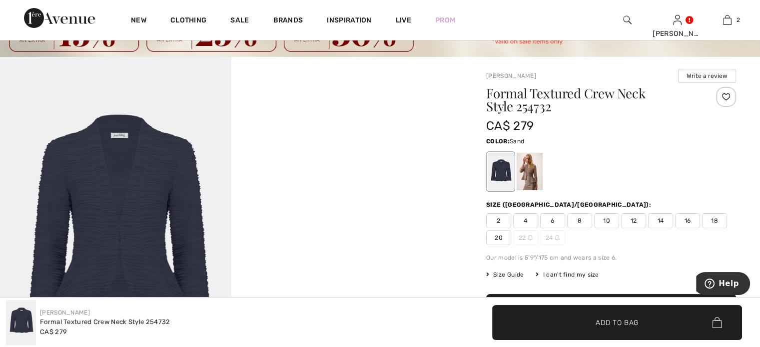
click at [543, 184] on div at bounding box center [530, 171] width 26 height 37
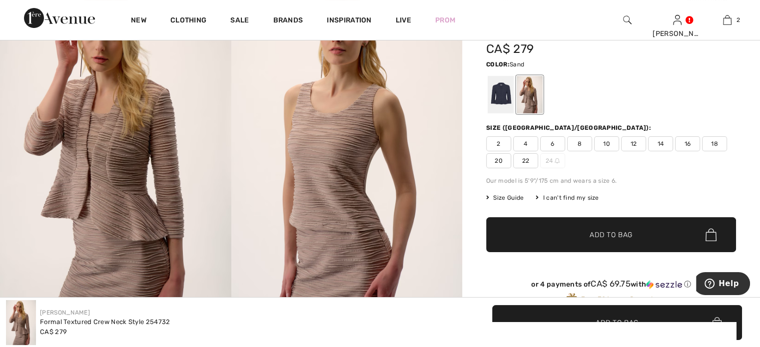
scroll to position [150, 0]
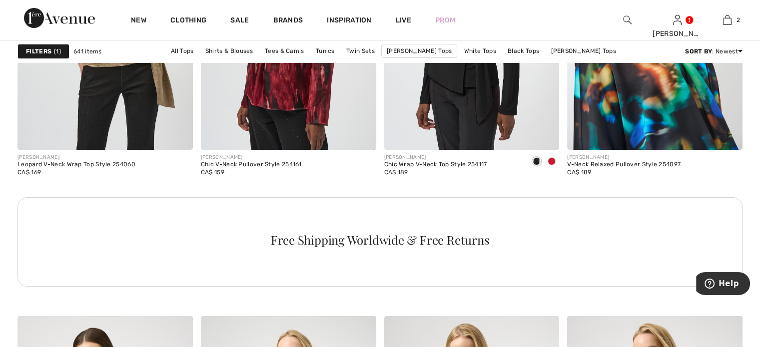
scroll to position [3749, 0]
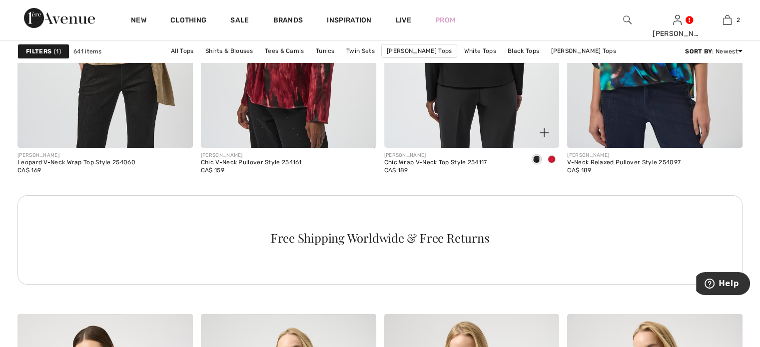
click at [490, 147] on img at bounding box center [471, 16] width 175 height 263
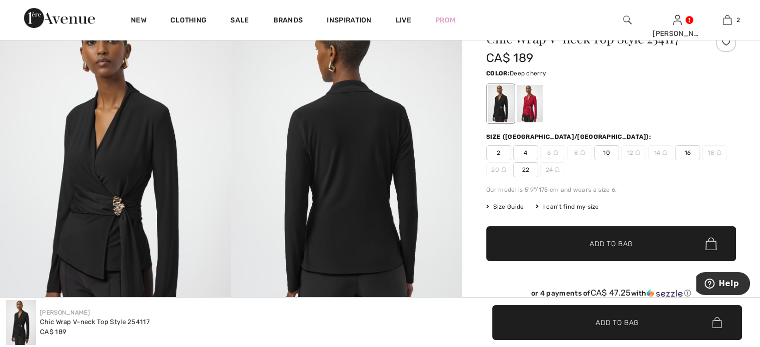
click at [543, 122] on div at bounding box center [530, 103] width 26 height 37
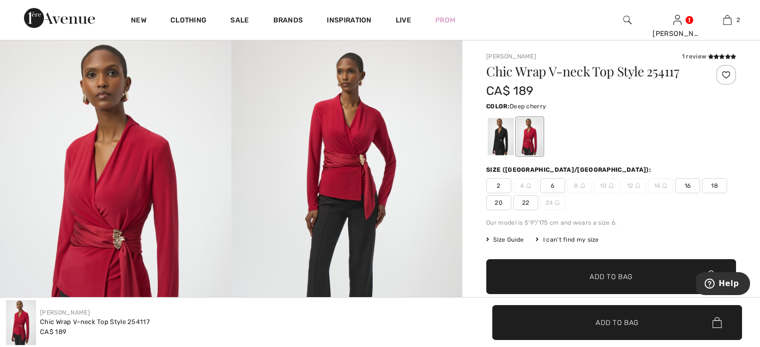
scroll to position [50, 0]
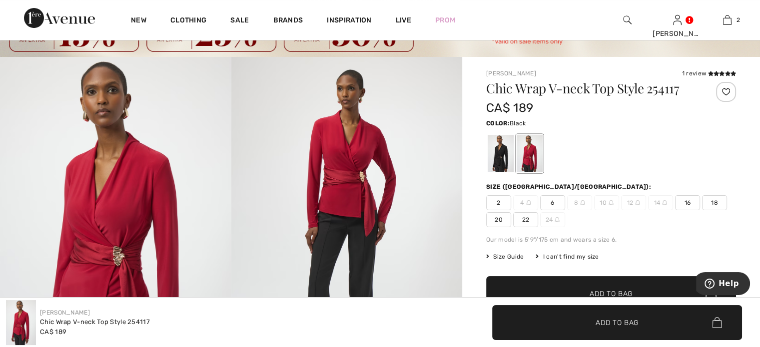
click at [510, 172] on div at bounding box center [501, 153] width 26 height 37
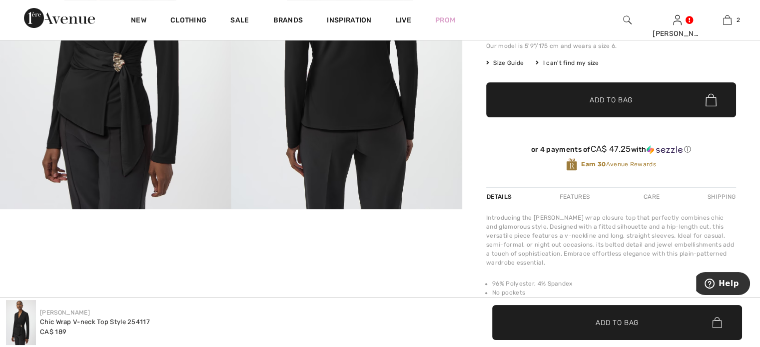
scroll to position [150, 0]
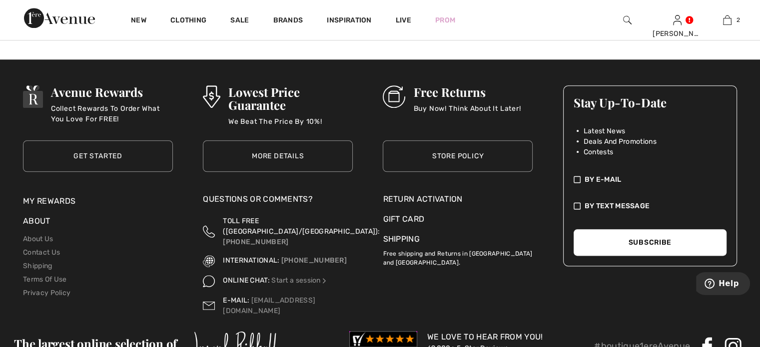
scroll to position [4898, 0]
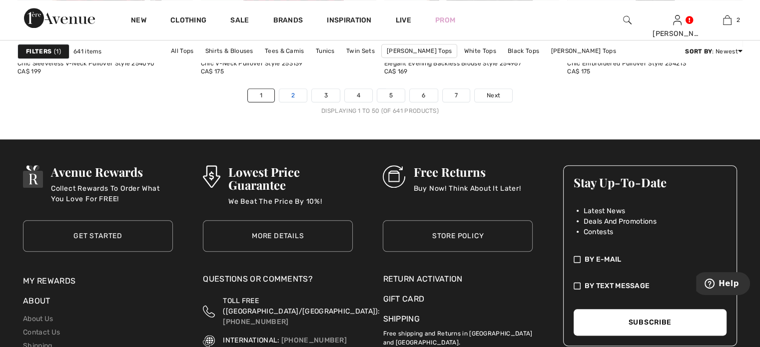
click at [279, 102] on link "2" at bounding box center [292, 95] width 27 height 13
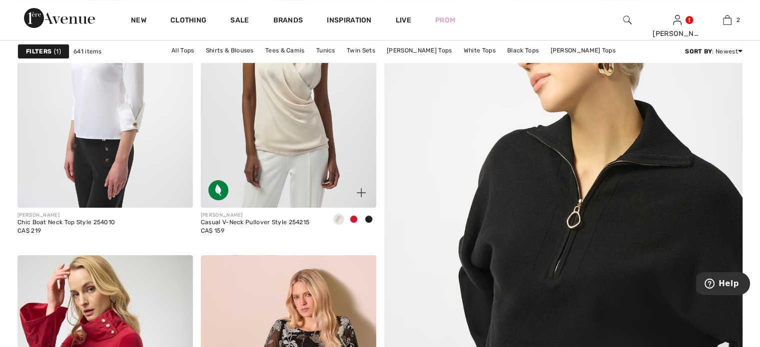
click at [350, 223] on span at bounding box center [354, 219] width 8 height 8
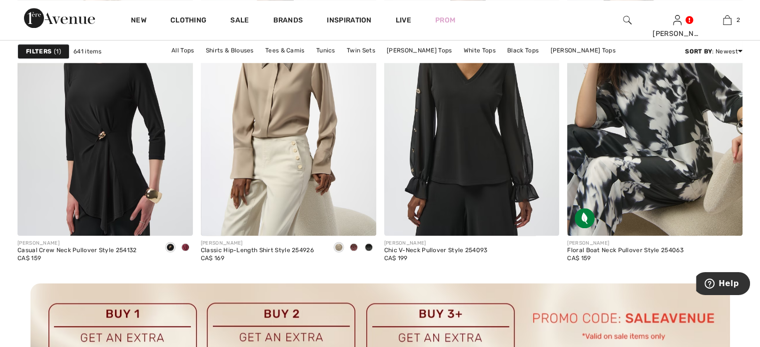
scroll to position [1100, 0]
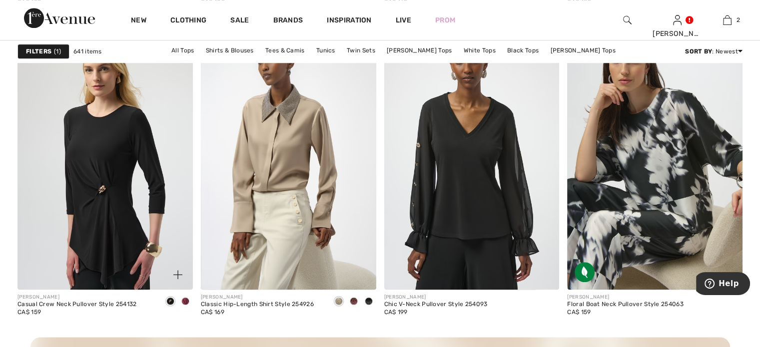
click at [181, 305] on span at bounding box center [185, 301] width 8 height 8
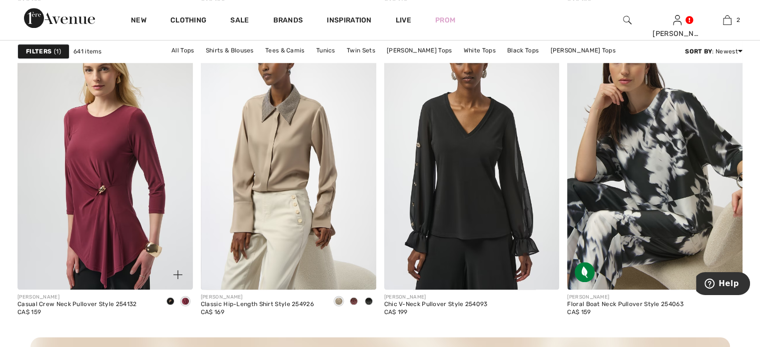
click at [100, 213] on img at bounding box center [104, 157] width 175 height 263
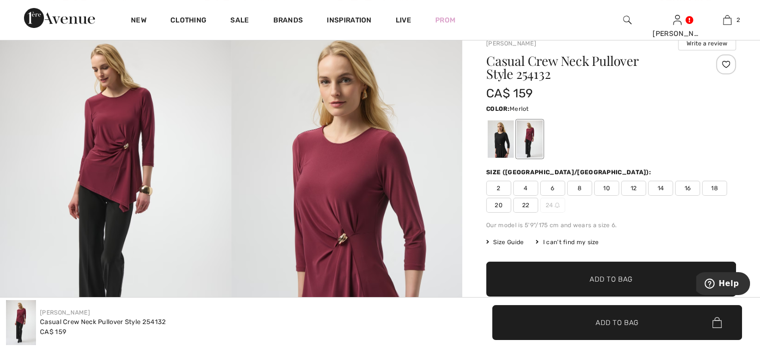
scroll to position [100, 0]
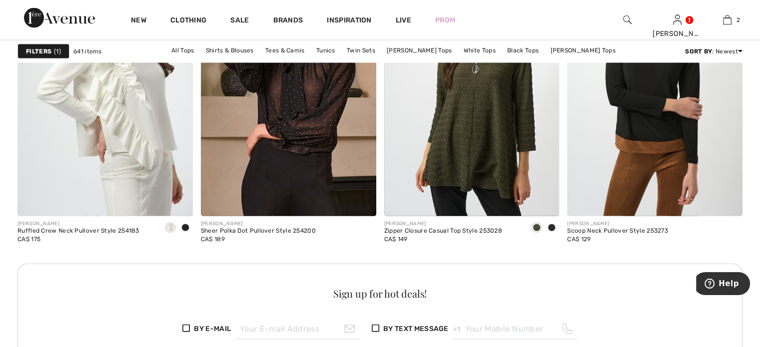
scroll to position [2249, 0]
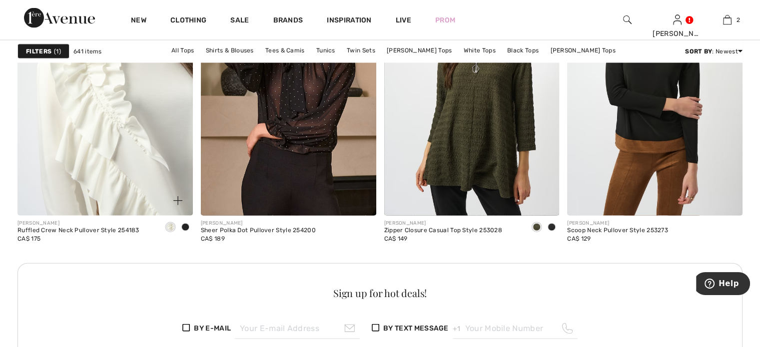
click at [100, 158] on img at bounding box center [104, 84] width 175 height 263
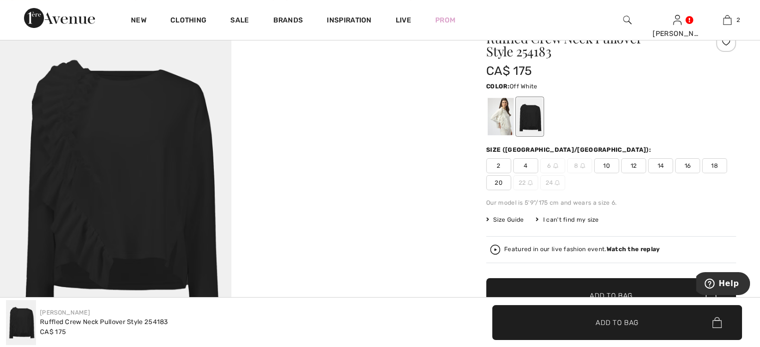
click at [512, 129] on div at bounding box center [501, 116] width 26 height 37
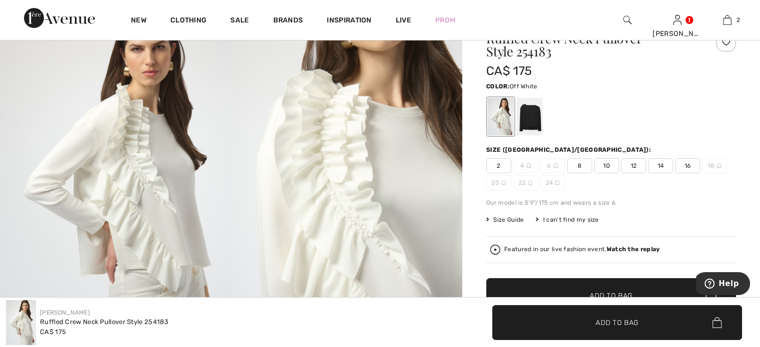
click at [619, 173] on span "10" at bounding box center [606, 165] width 25 height 15
click at [596, 321] on span "Add to Bag" at bounding box center [617, 322] width 43 height 10
drag, startPoint x: 535, startPoint y: 131, endPoint x: 541, endPoint y: 131, distance: 6.0
click at [535, 131] on div at bounding box center [530, 116] width 26 height 37
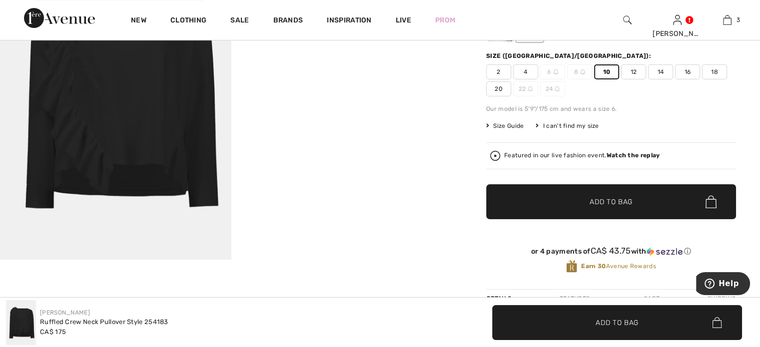
scroll to position [200, 0]
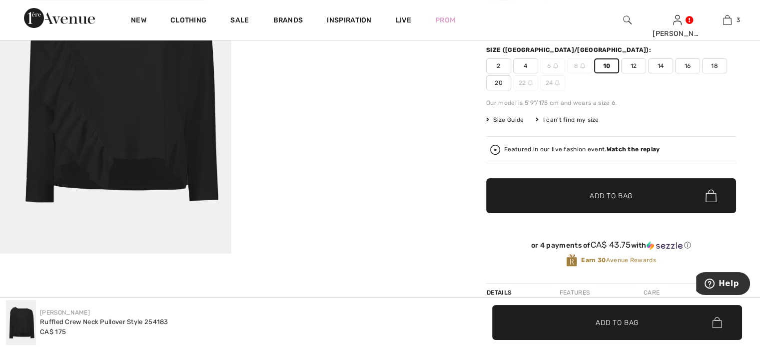
click at [602, 201] on span "Add to Bag" at bounding box center [611, 196] width 43 height 10
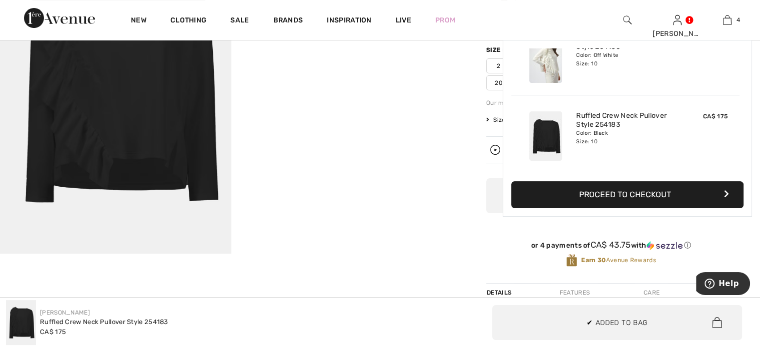
scroll to position [256, 0]
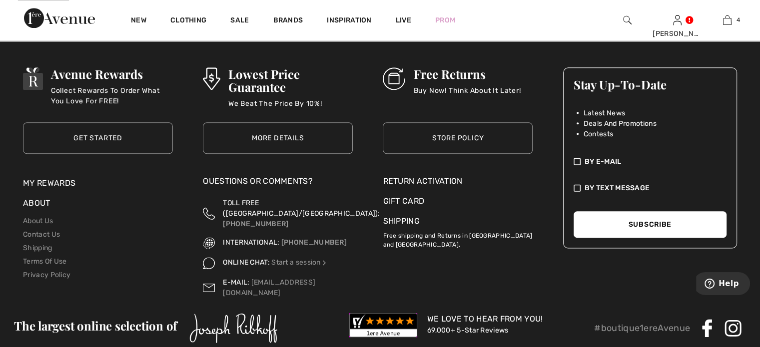
scroll to position [4948, 0]
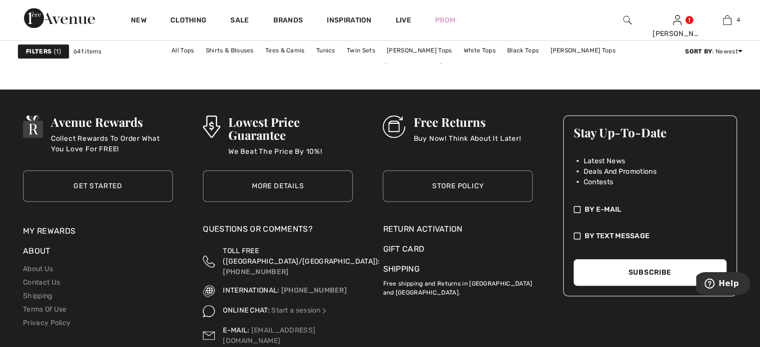
click at [340, 52] on link "3" at bounding box center [353, 45] width 27 height 13
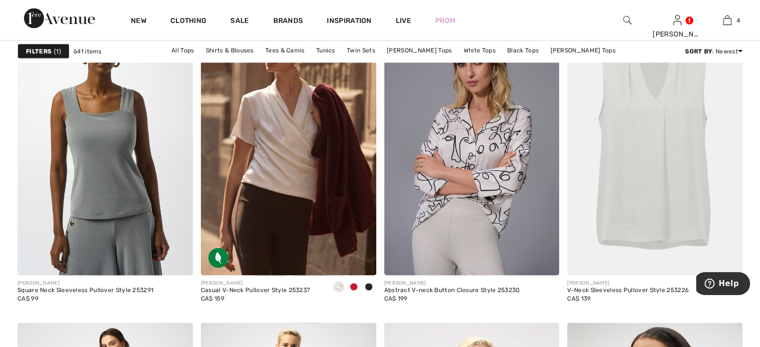
scroll to position [1899, 0]
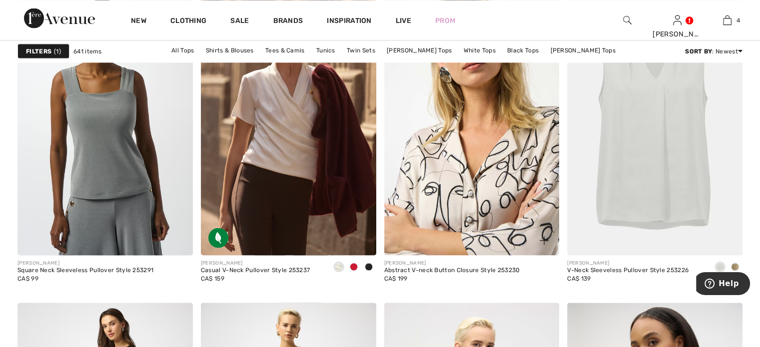
click at [460, 209] on img at bounding box center [471, 124] width 175 height 263
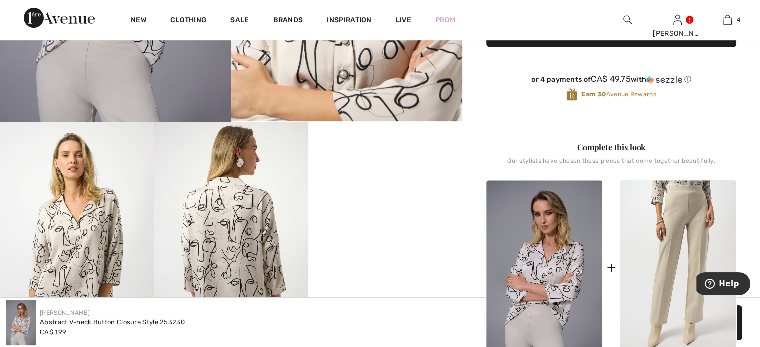
scroll to position [400, 0]
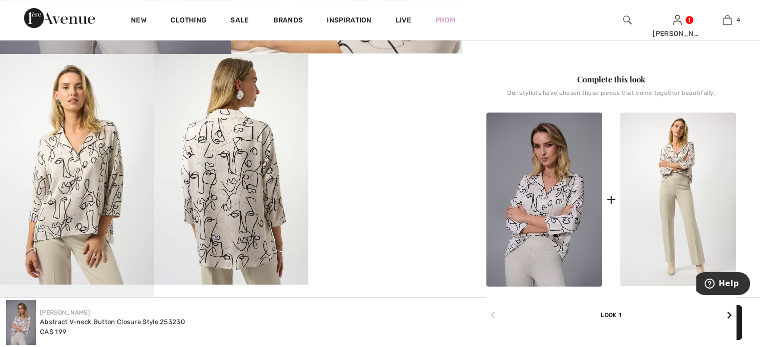
click at [665, 252] on img at bounding box center [678, 199] width 116 height 174
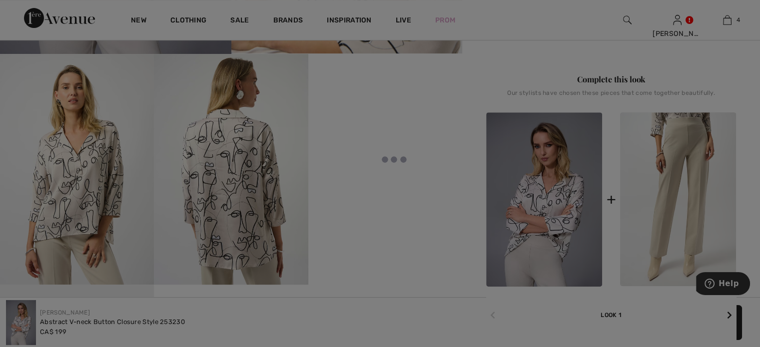
click at [552, 253] on div at bounding box center [380, 173] width 760 height 347
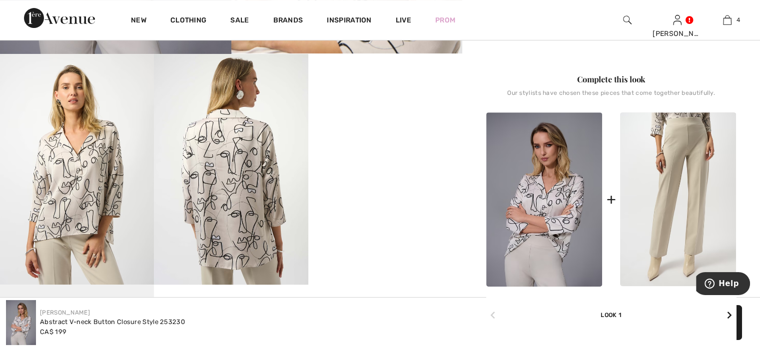
click at [552, 253] on img at bounding box center [544, 199] width 116 height 174
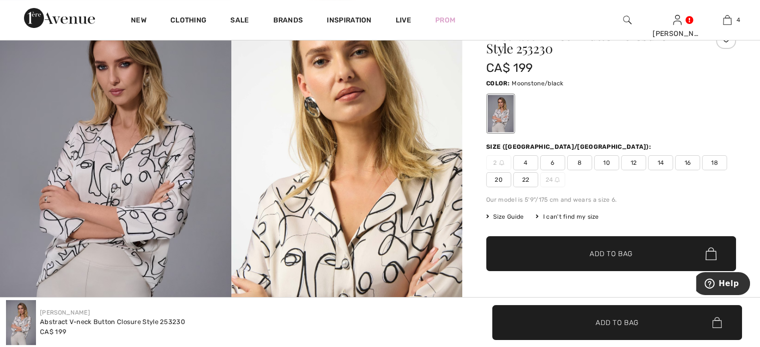
scroll to position [50, 0]
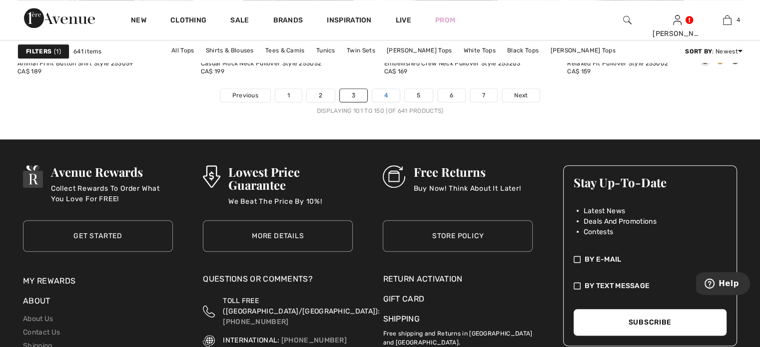
scroll to position [4898, 0]
click at [379, 102] on link "4" at bounding box center [385, 95] width 27 height 13
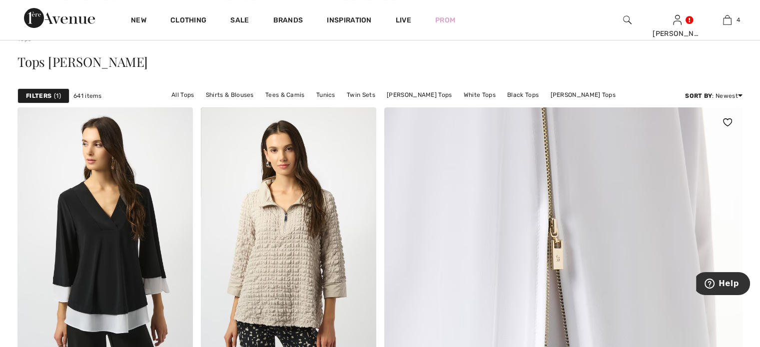
scroll to position [150, 0]
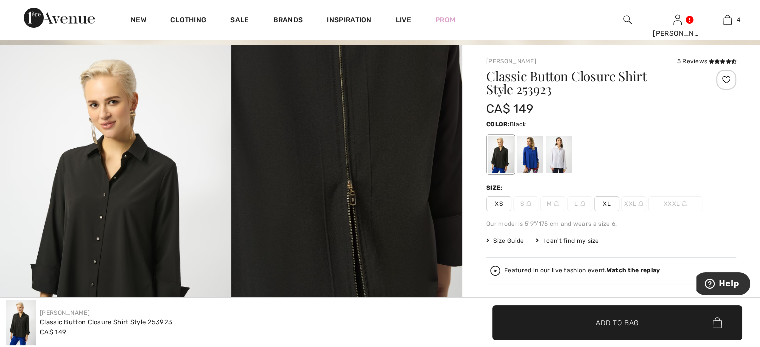
scroll to position [100, 0]
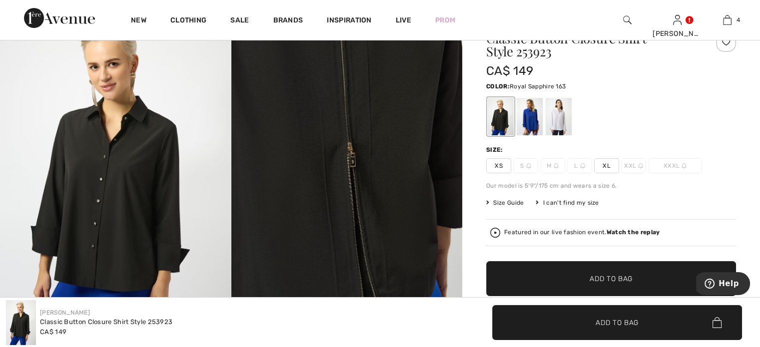
click at [543, 133] on div at bounding box center [530, 116] width 26 height 37
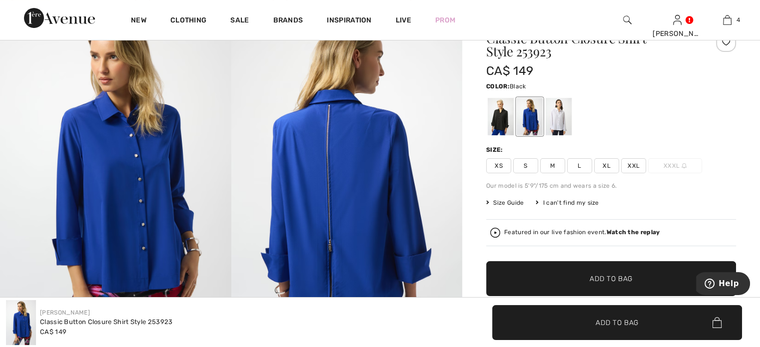
click at [514, 132] on div at bounding box center [501, 116] width 26 height 37
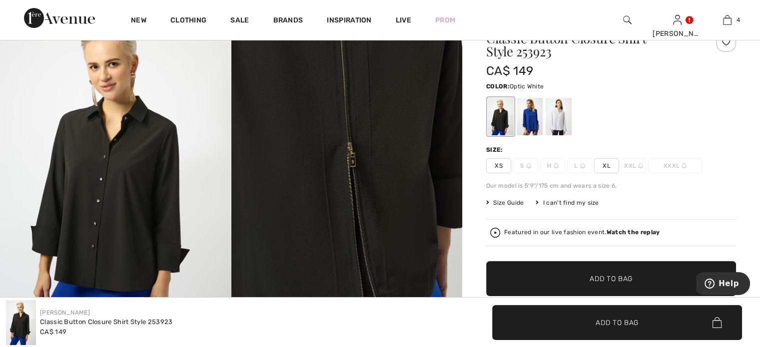
click at [569, 135] on div at bounding box center [559, 116] width 26 height 37
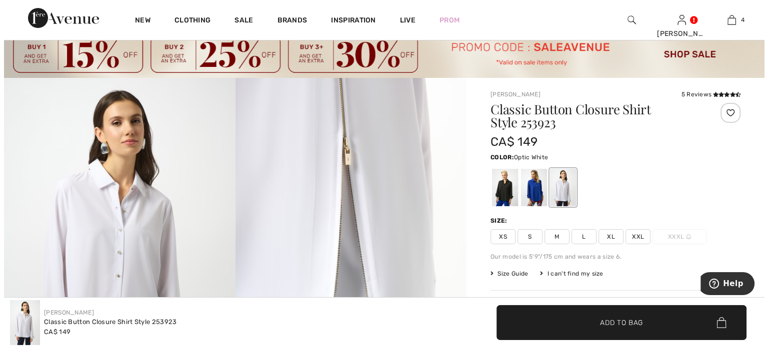
scroll to position [0, 0]
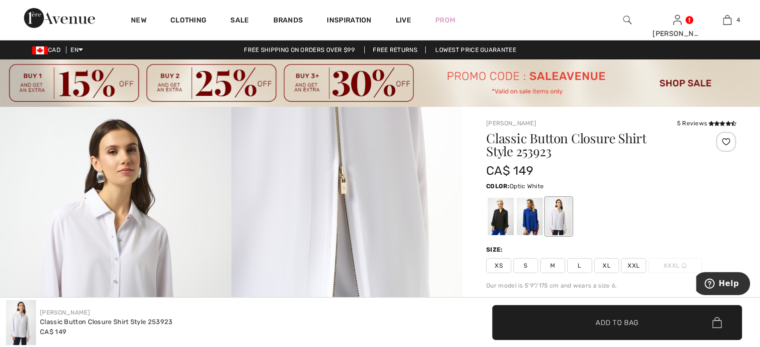
click at [105, 237] on img at bounding box center [115, 280] width 231 height 346
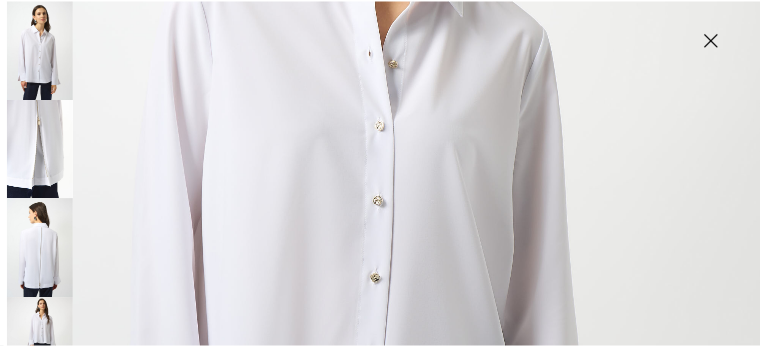
scroll to position [300, 0]
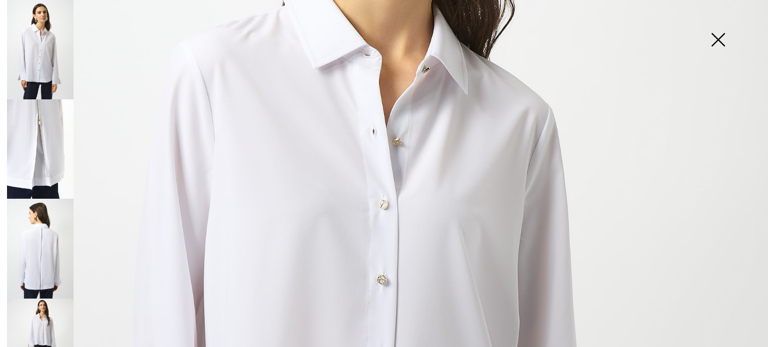
click at [716, 36] on img at bounding box center [718, 40] width 50 height 51
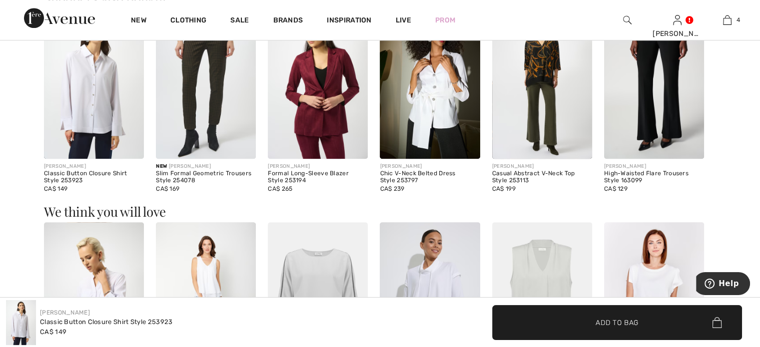
scroll to position [1100, 0]
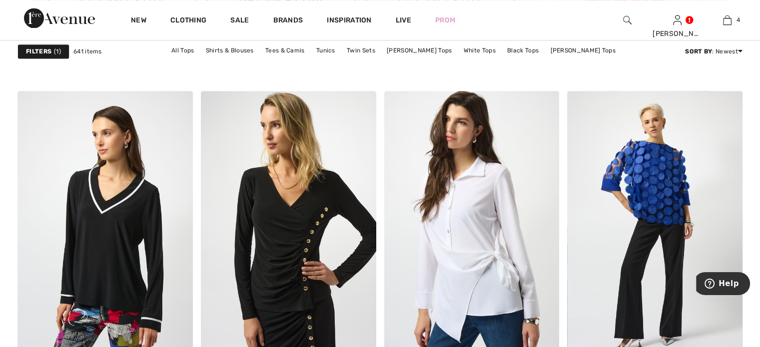
scroll to position [1549, 0]
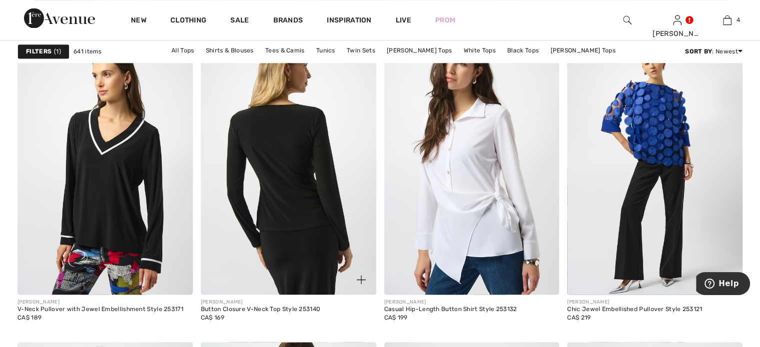
click at [303, 236] on img at bounding box center [288, 163] width 175 height 263
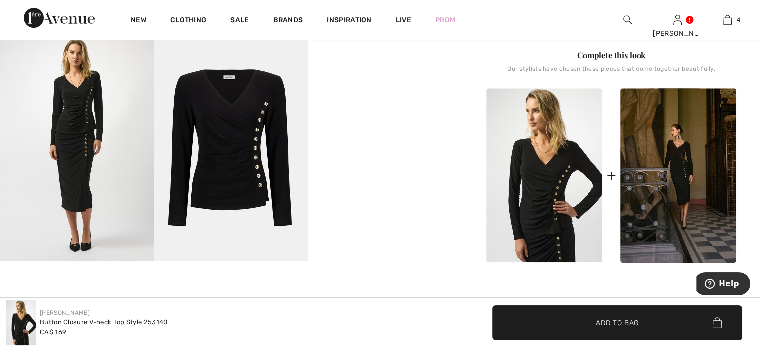
scroll to position [400, 0]
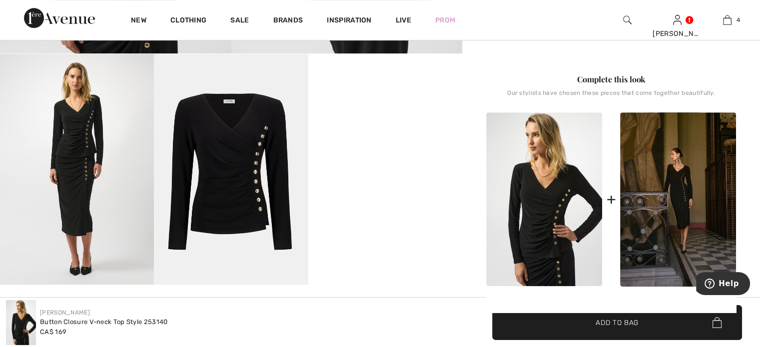
click at [227, 168] on img at bounding box center [231, 169] width 154 height 231
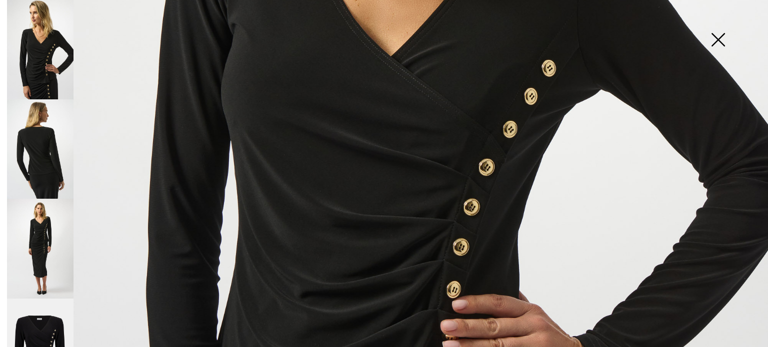
scroll to position [350, 0]
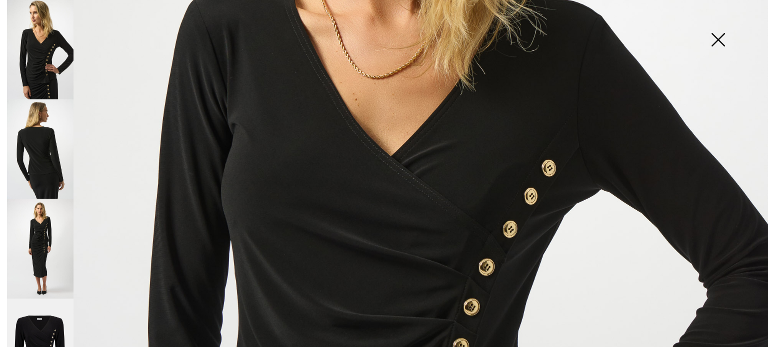
click at [718, 38] on img at bounding box center [718, 40] width 50 height 51
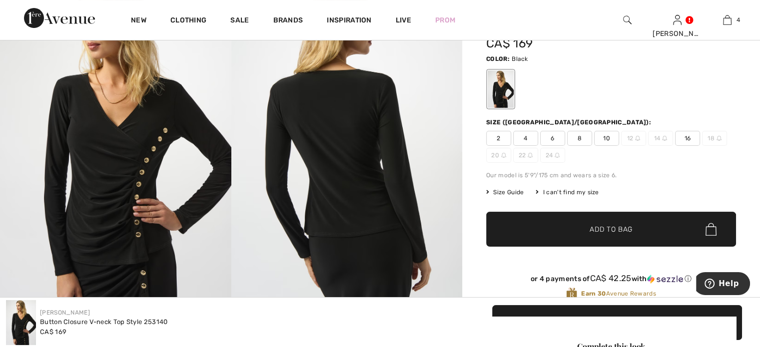
scroll to position [50, 0]
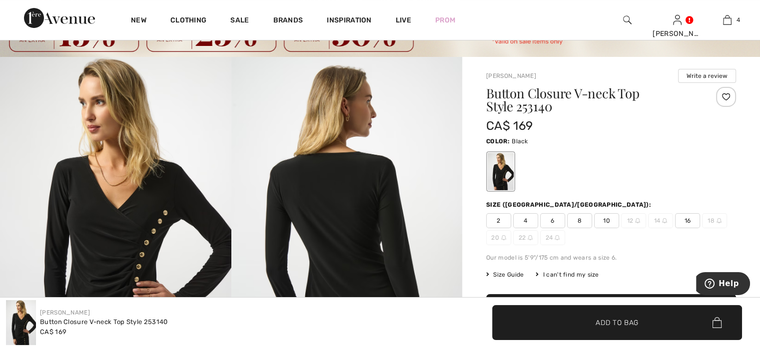
click at [619, 228] on span "10" at bounding box center [606, 220] width 25 height 15
click at [557, 324] on span "✔ Added to Bag Add to Bag" at bounding box center [617, 322] width 250 height 35
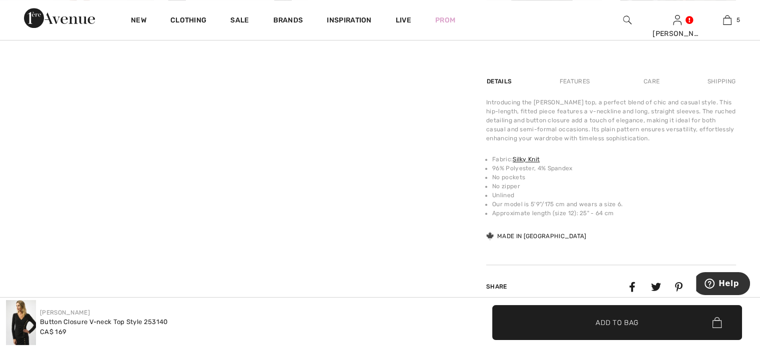
scroll to position [500, 0]
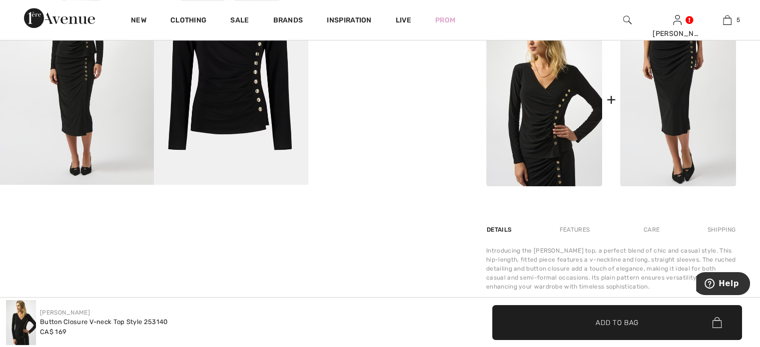
click at [659, 163] on img at bounding box center [678, 99] width 116 height 174
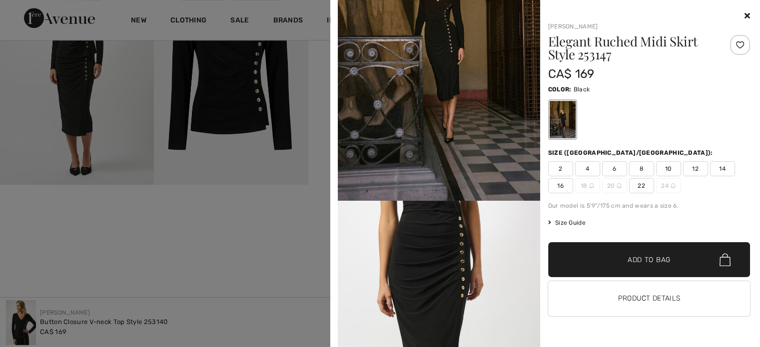
scroll to position [0, 0]
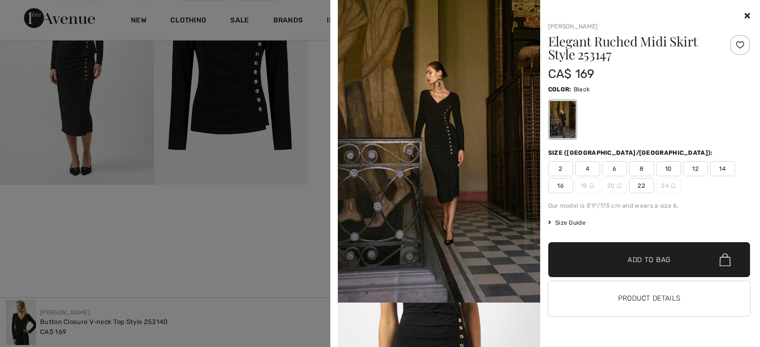
click at [4, 137] on div at bounding box center [380, 173] width 760 height 347
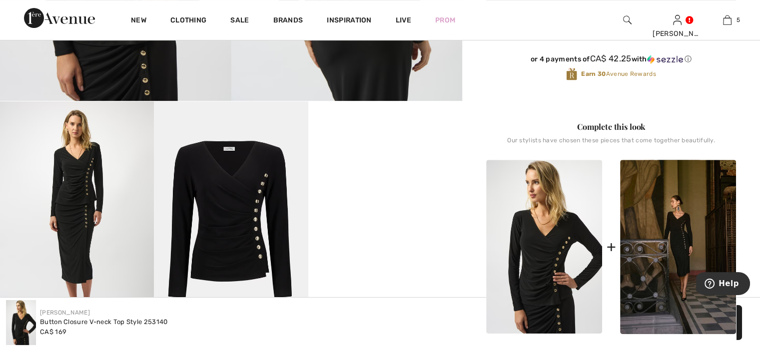
scroll to position [350, 0]
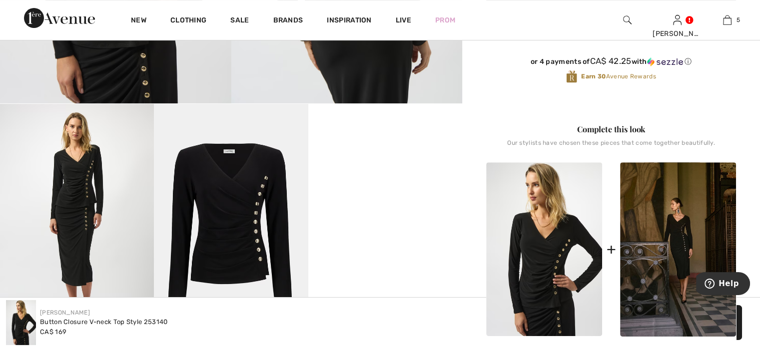
click at [371, 181] on video "Your browser does not support the video tag." at bounding box center [385, 142] width 154 height 77
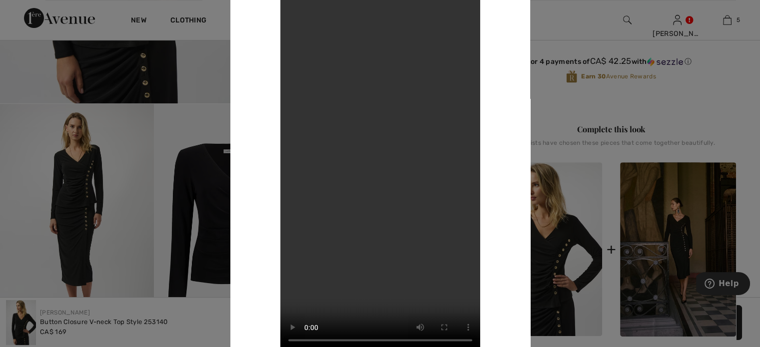
click at [368, 166] on video "Your browser does not support the video tag." at bounding box center [380, 173] width 200 height 355
click at [217, 187] on div at bounding box center [380, 173] width 760 height 347
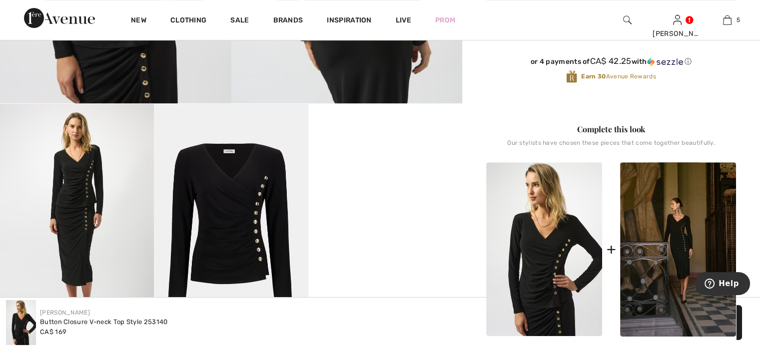
click at [235, 199] on img at bounding box center [231, 219] width 154 height 231
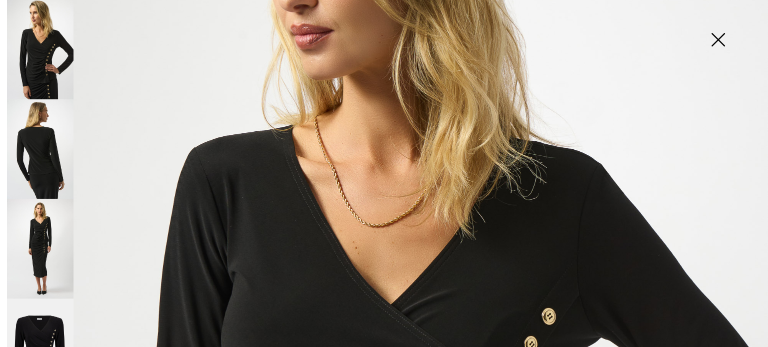
scroll to position [200, 0]
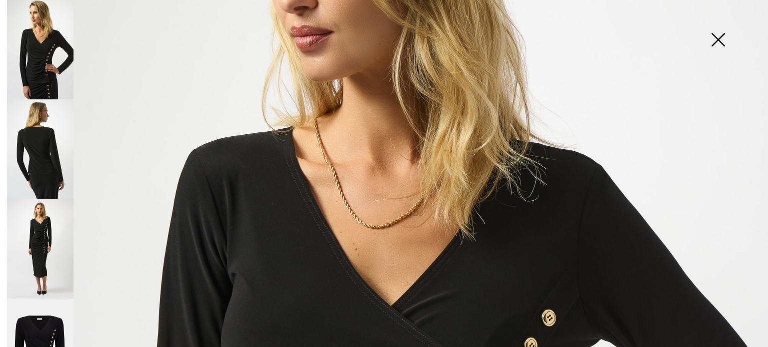
click at [717, 37] on img at bounding box center [718, 40] width 50 height 51
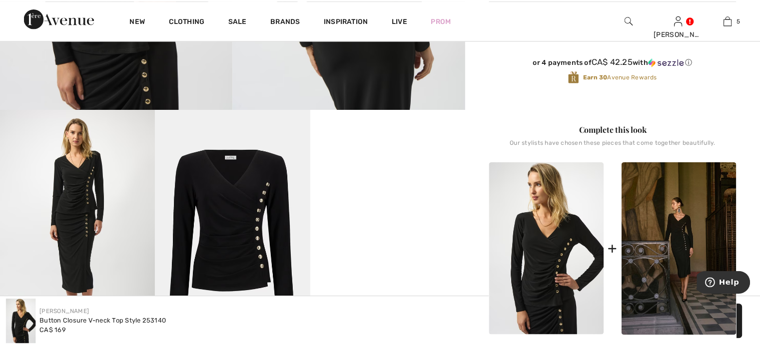
scroll to position [350, 0]
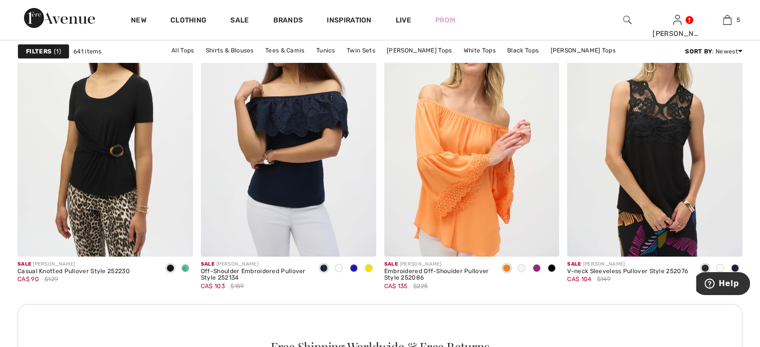
scroll to position [3649, 0]
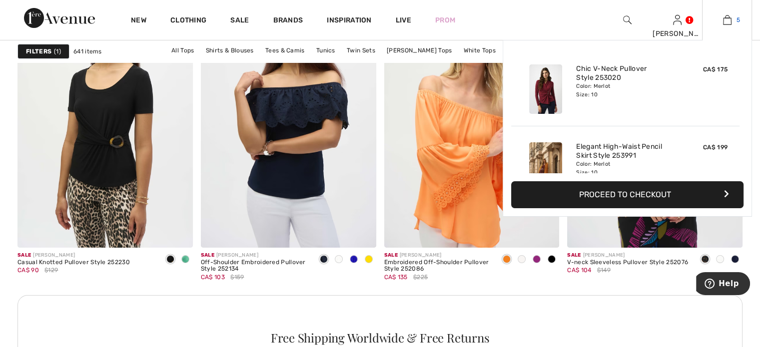
click at [725, 20] on img at bounding box center [727, 20] width 8 height 12
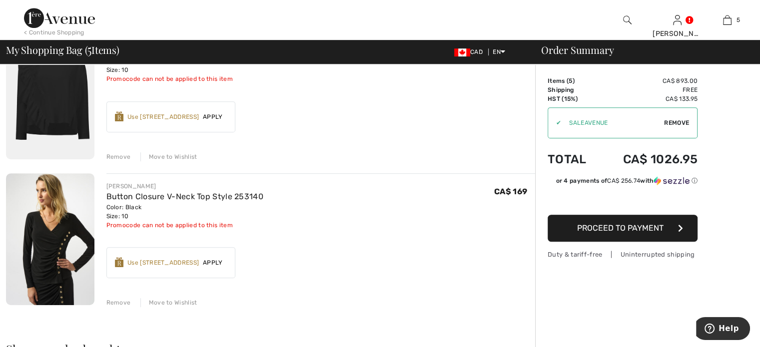
scroll to position [600, 0]
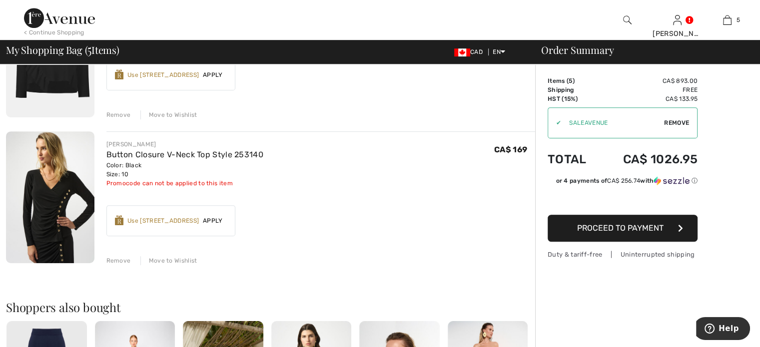
click at [124, 119] on div "Remove" at bounding box center [118, 114] width 24 height 9
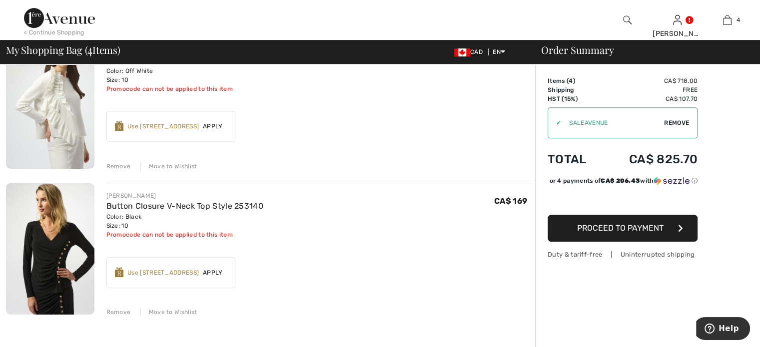
scroll to position [350, 0]
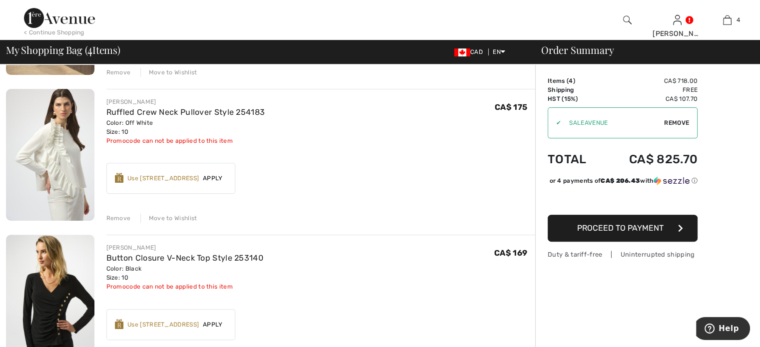
click at [124, 223] on div "Remove" at bounding box center [118, 218] width 24 height 9
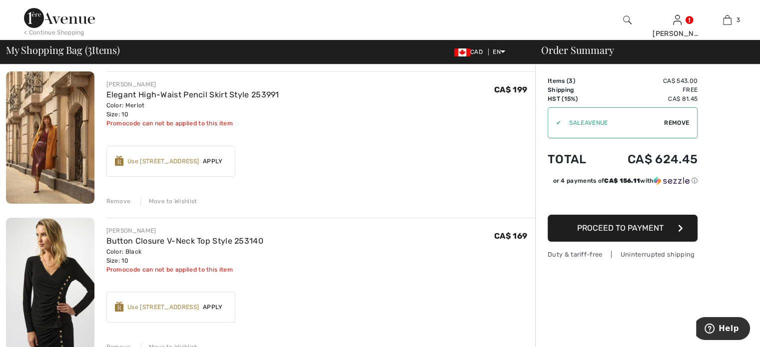
scroll to position [200, 0]
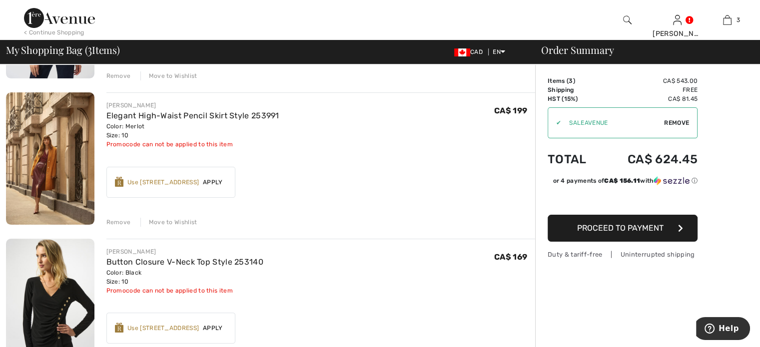
click at [128, 227] on div "Remove" at bounding box center [118, 222] width 24 height 9
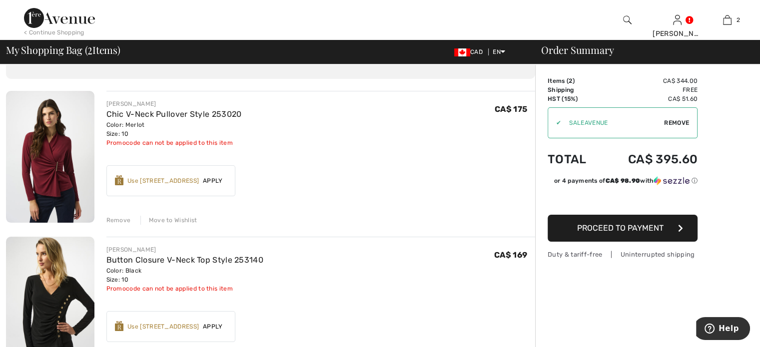
scroll to position [0, 0]
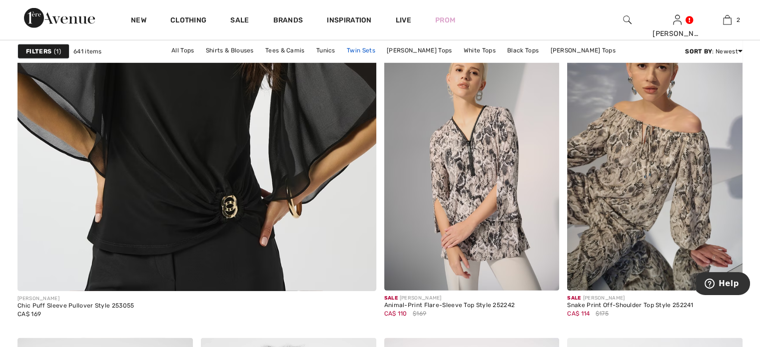
scroll to position [2949, 0]
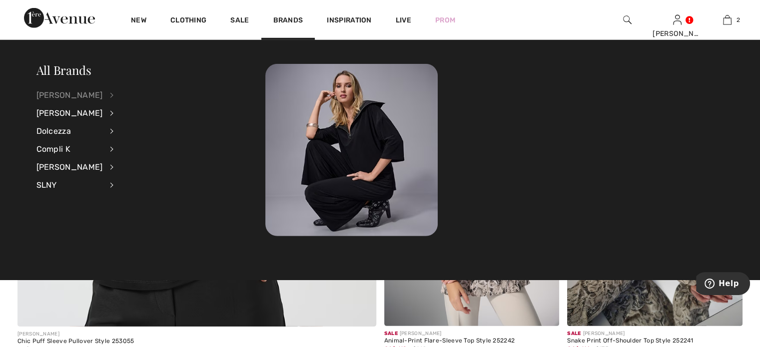
click at [68, 93] on div "[PERSON_NAME]" at bounding box center [69, 95] width 66 height 18
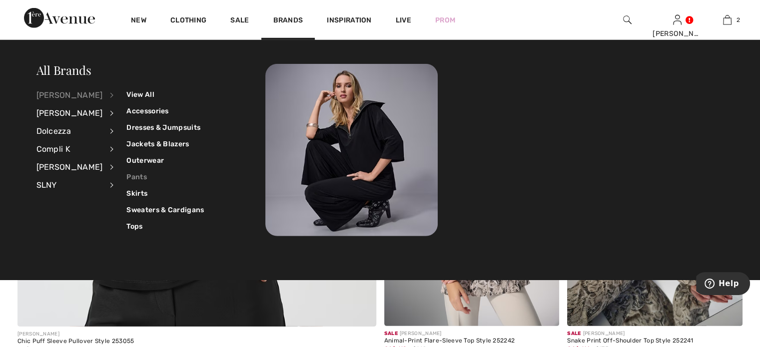
click at [146, 178] on link "Pants" at bounding box center [164, 177] width 77 height 16
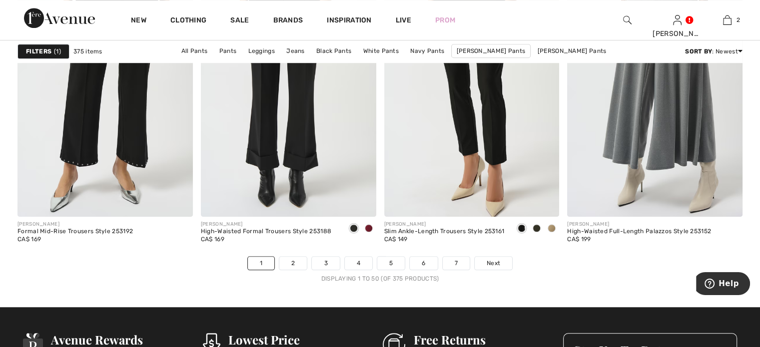
scroll to position [4748, 0]
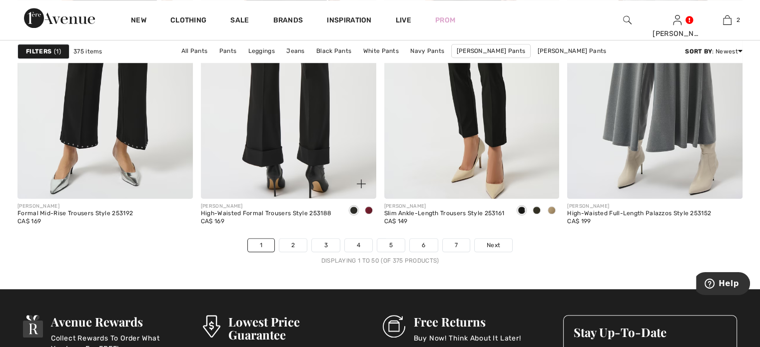
click at [300, 198] on img at bounding box center [288, 67] width 175 height 263
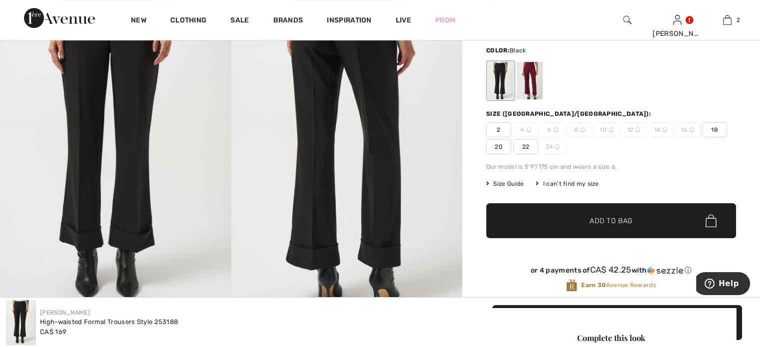
scroll to position [150, 0]
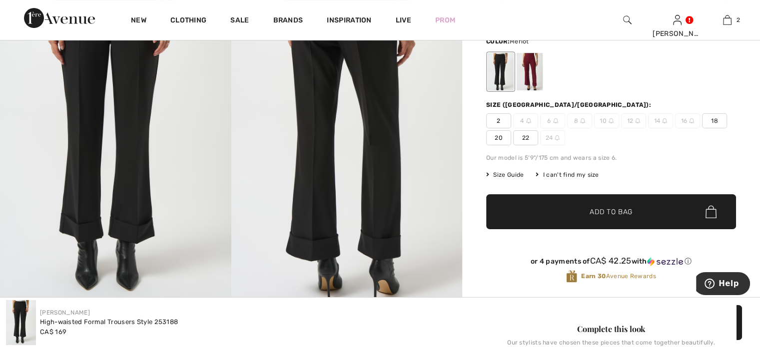
click at [543, 84] on div at bounding box center [530, 71] width 26 height 37
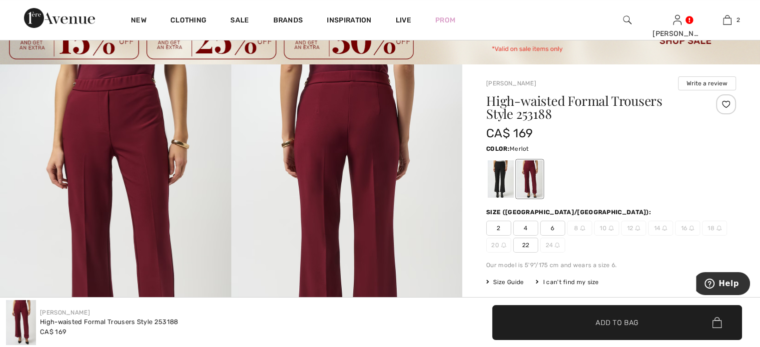
scroll to position [0, 0]
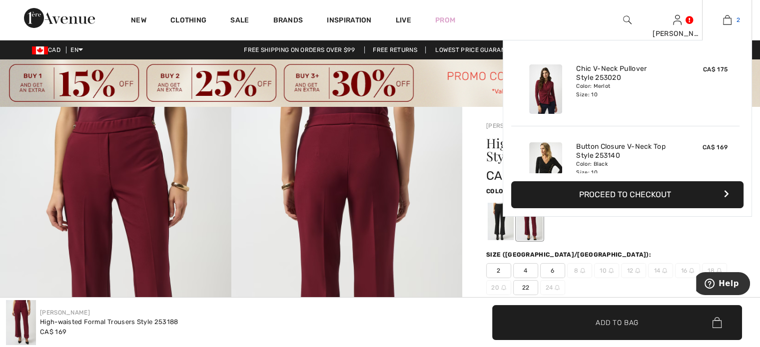
click at [723, 17] on img at bounding box center [727, 20] width 8 height 12
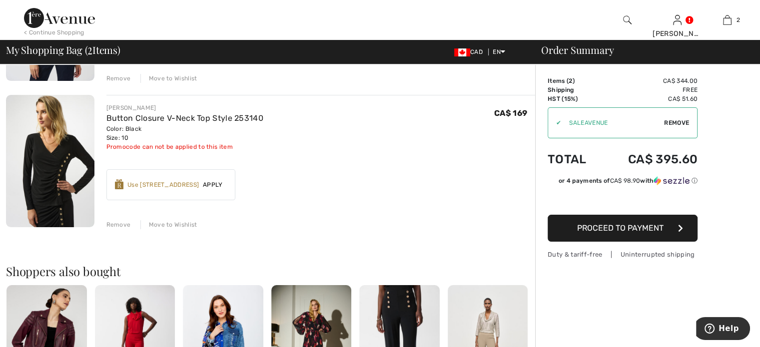
scroll to position [200, 0]
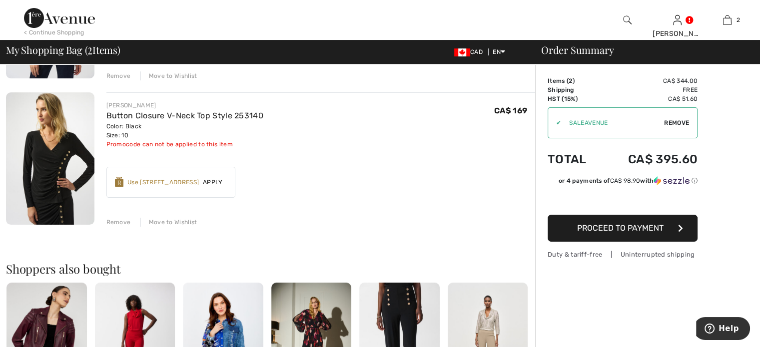
click at [126, 227] on div "Remove" at bounding box center [118, 222] width 24 height 9
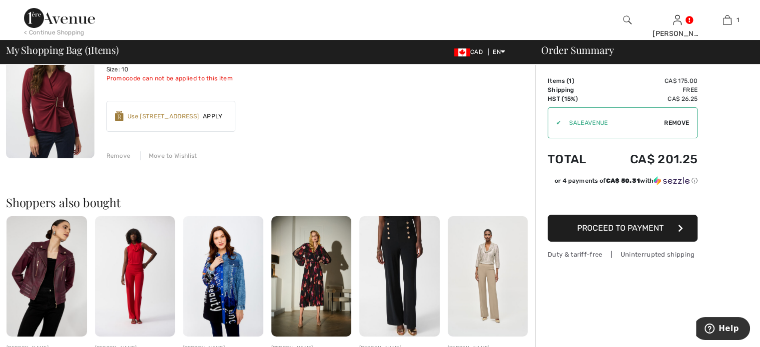
scroll to position [50, 0]
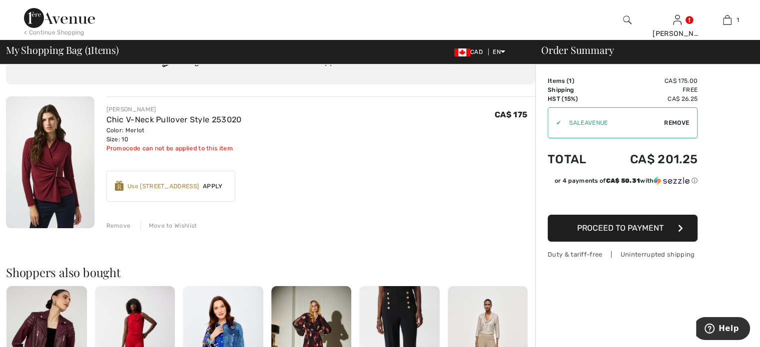
click at [576, 242] on button "Proceed to Payment" at bounding box center [623, 228] width 150 height 27
